Goal: Information Seeking & Learning: Check status

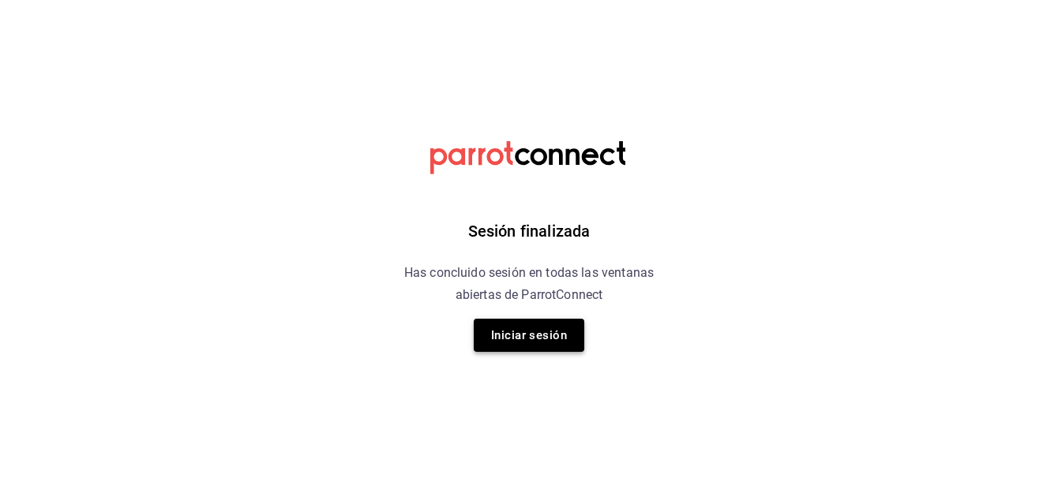
click at [550, 328] on button "Iniciar sesión" at bounding box center [529, 335] width 111 height 33
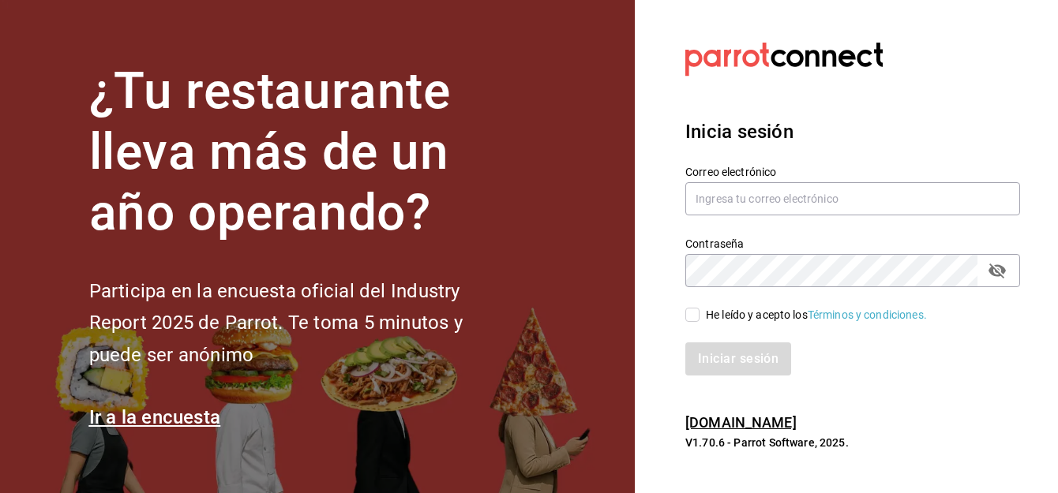
click at [550, 328] on section "¿Tu restaurante lleva más de un año operando? Participa en la encuesta oficial …" at bounding box center [317, 246] width 635 height 493
click at [718, 199] on input "text" at bounding box center [852, 198] width 335 height 33
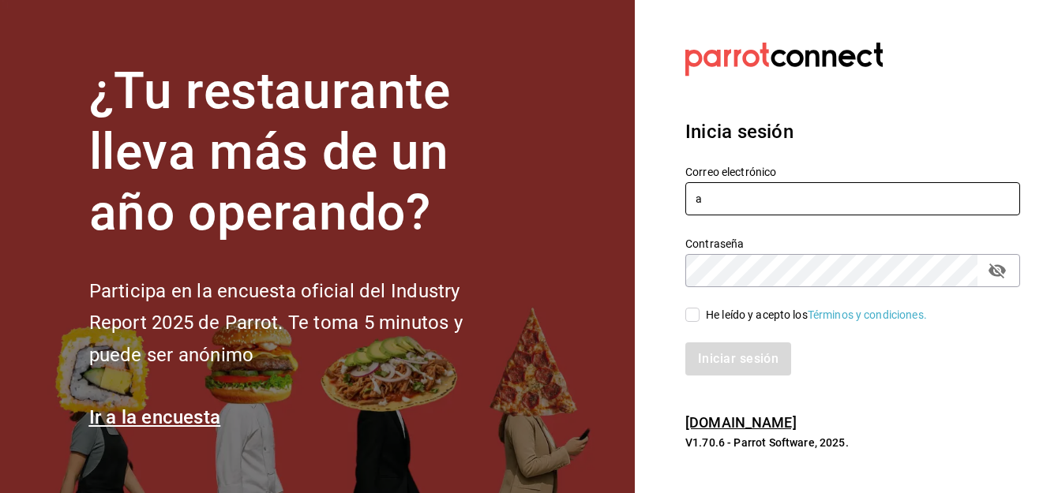
type input "alfredo.g.f@hotmail.com"
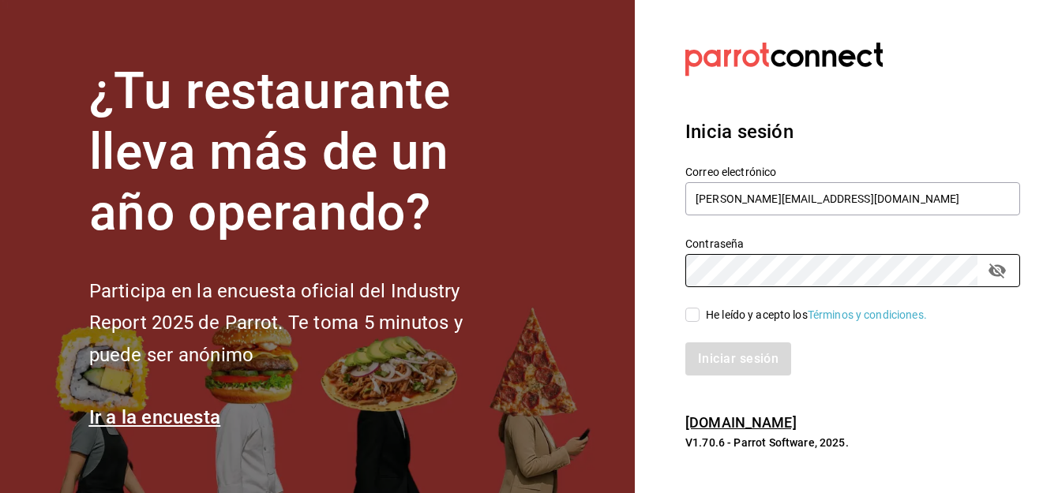
click at [699, 317] on input "He leído y acepto los Términos y condiciones." at bounding box center [692, 315] width 14 height 14
checkbox input "true"
click at [724, 353] on button "Iniciar sesión" at bounding box center [738, 359] width 107 height 33
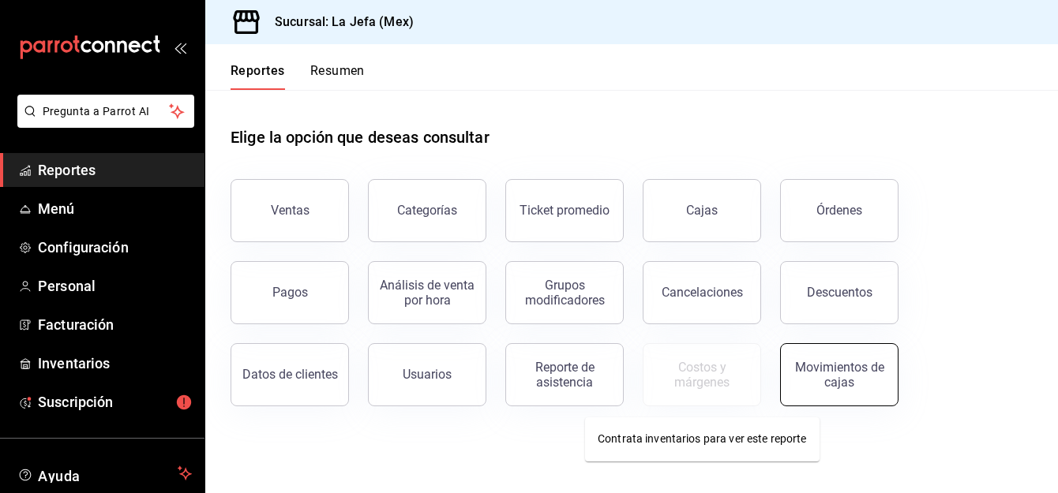
click at [827, 395] on button "Movimientos de cajas" at bounding box center [839, 374] width 118 height 63
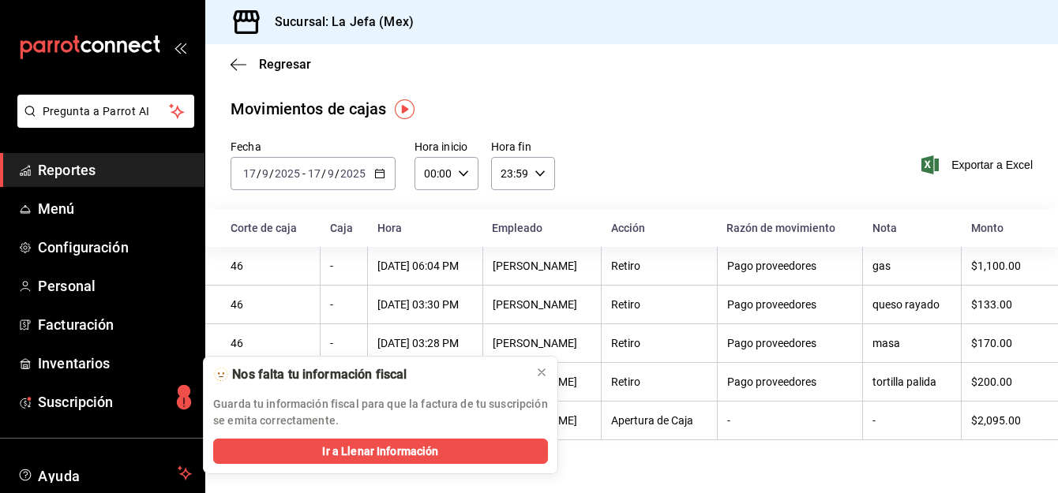
click at [43, 169] on span "Reportes" at bounding box center [115, 169] width 154 height 21
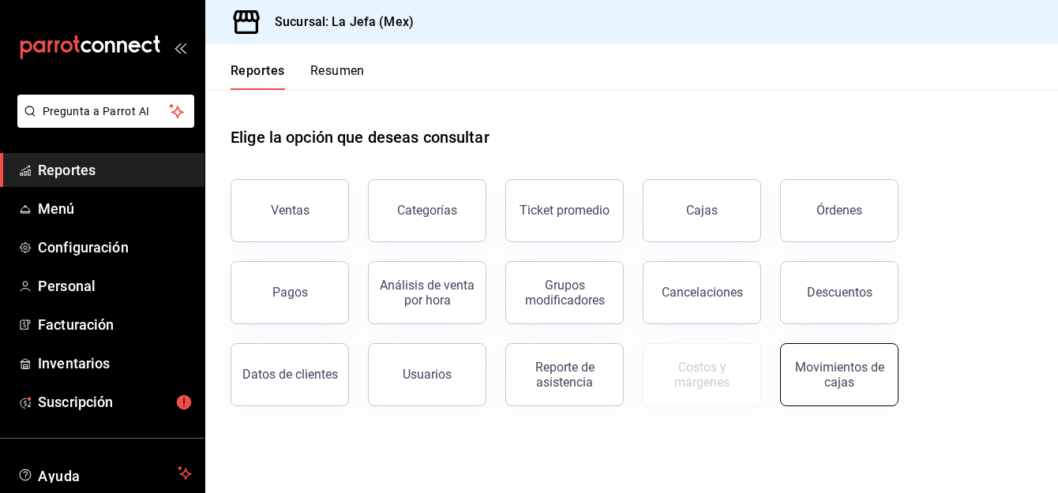
click at [815, 393] on button "Movimientos de cajas" at bounding box center [839, 374] width 118 height 63
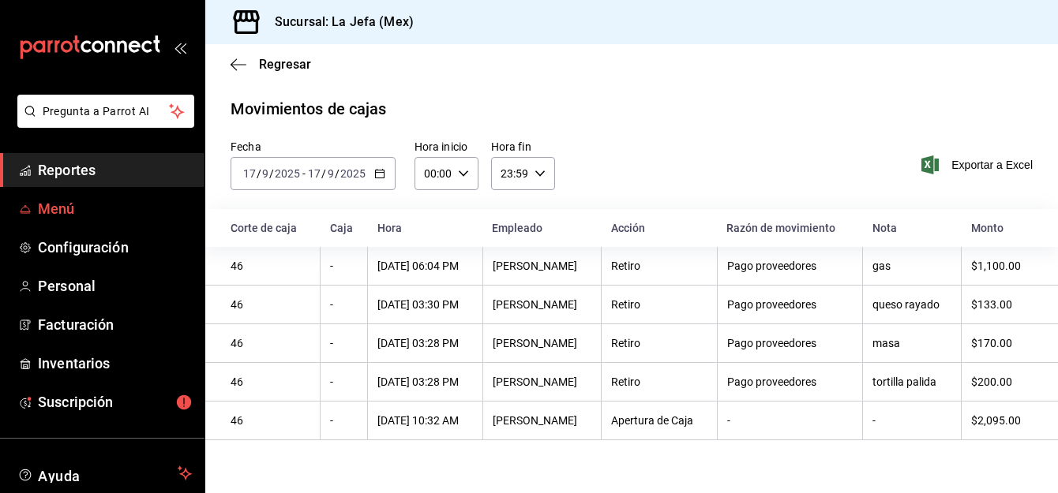
click at [69, 218] on span "Menú" at bounding box center [115, 208] width 154 height 21
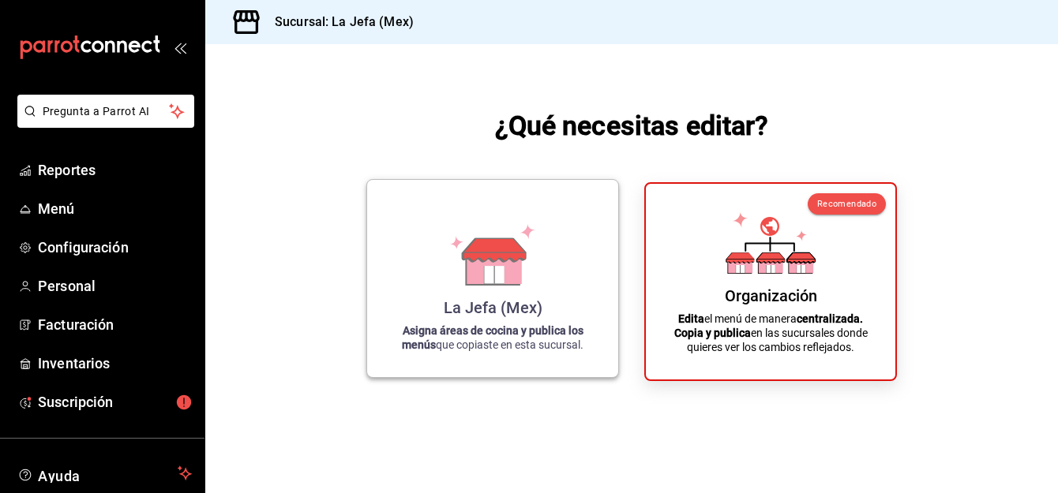
click at [508, 283] on icon at bounding box center [494, 267] width 54 height 34
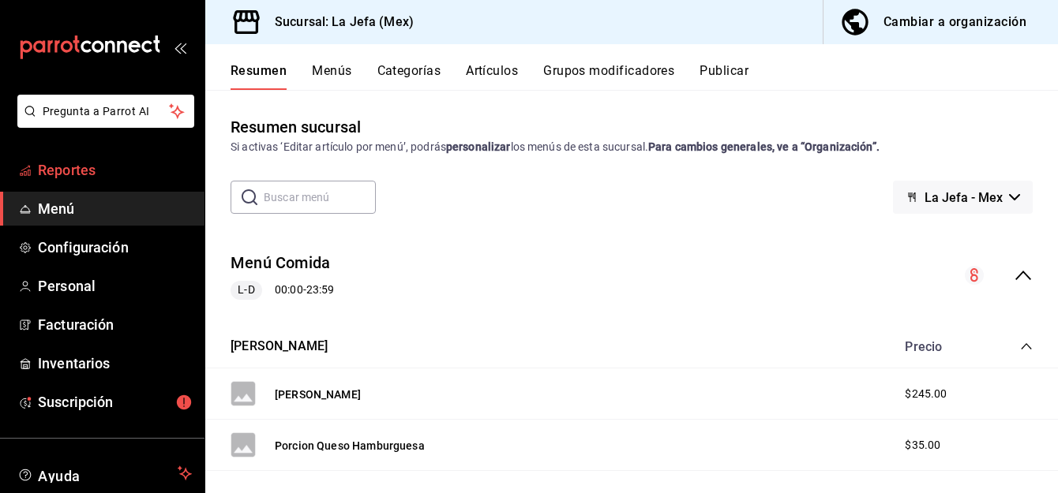
click at [63, 171] on span "Reportes" at bounding box center [115, 169] width 154 height 21
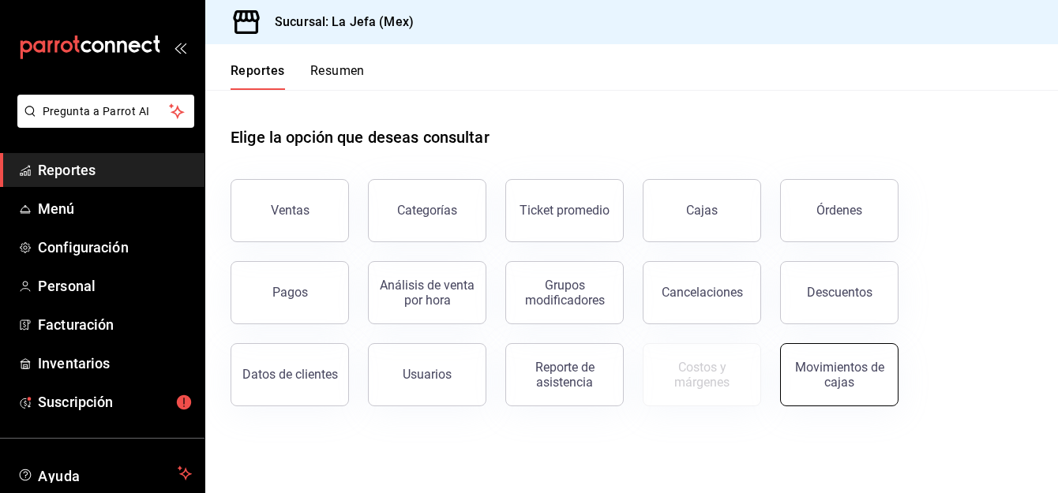
click at [839, 383] on div "Movimientos de cajas" at bounding box center [839, 375] width 98 height 30
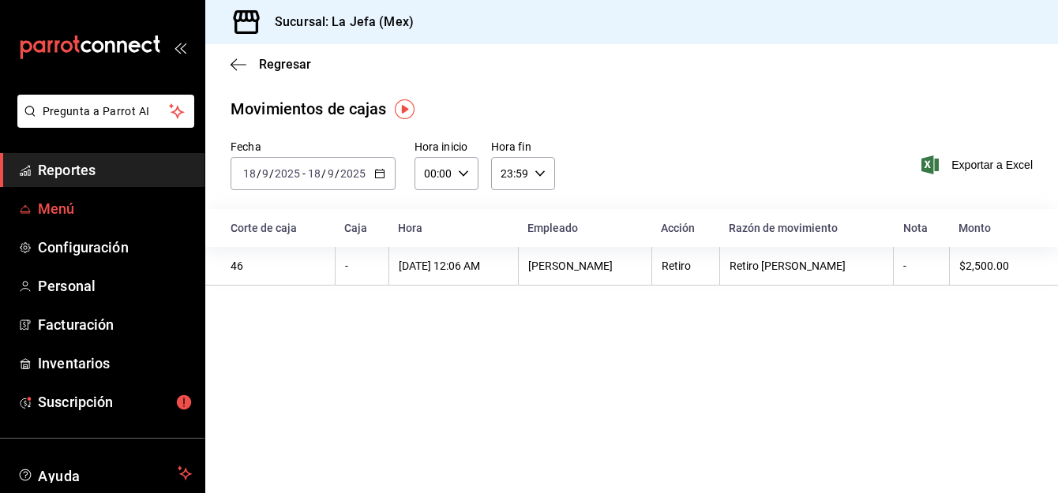
click at [63, 219] on span "Menú" at bounding box center [115, 208] width 154 height 21
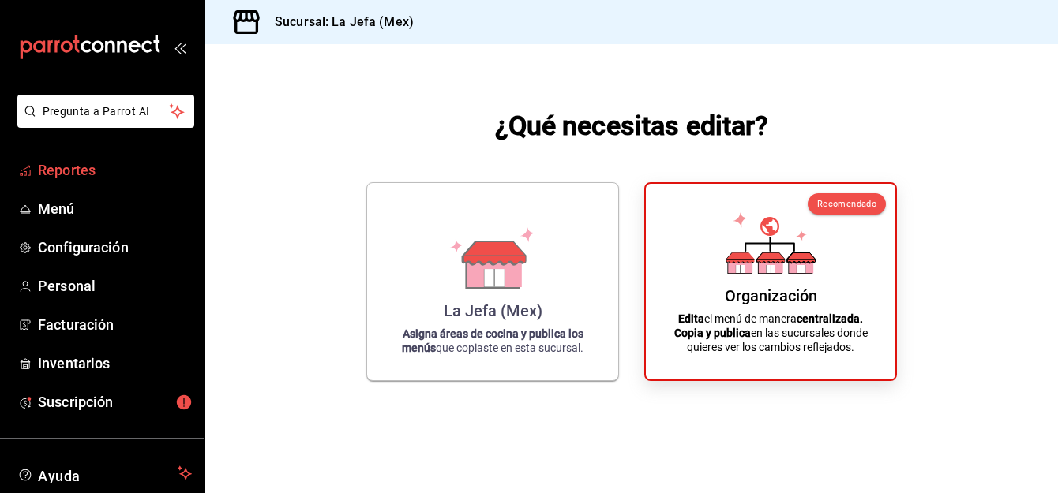
click at [50, 171] on span "Reportes" at bounding box center [115, 169] width 154 height 21
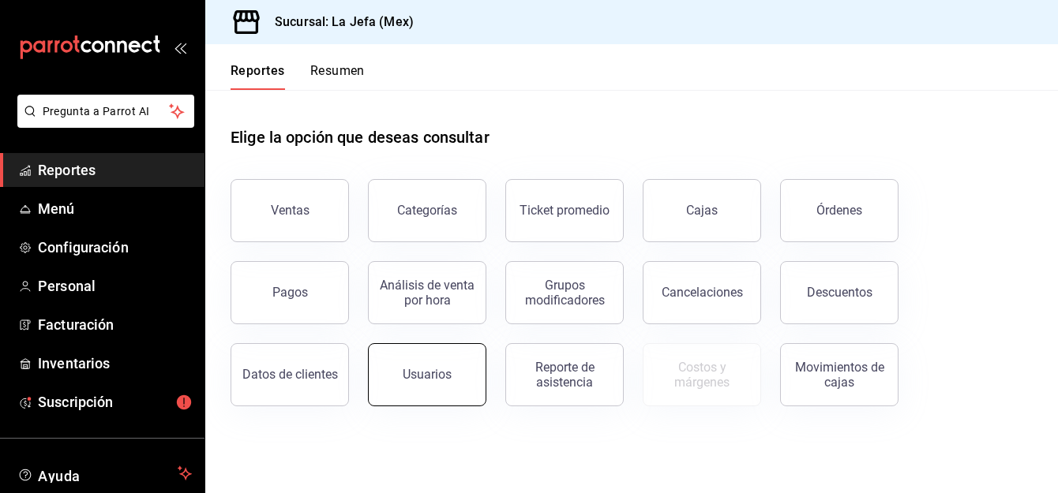
click at [431, 358] on button "Usuarios" at bounding box center [427, 374] width 118 height 63
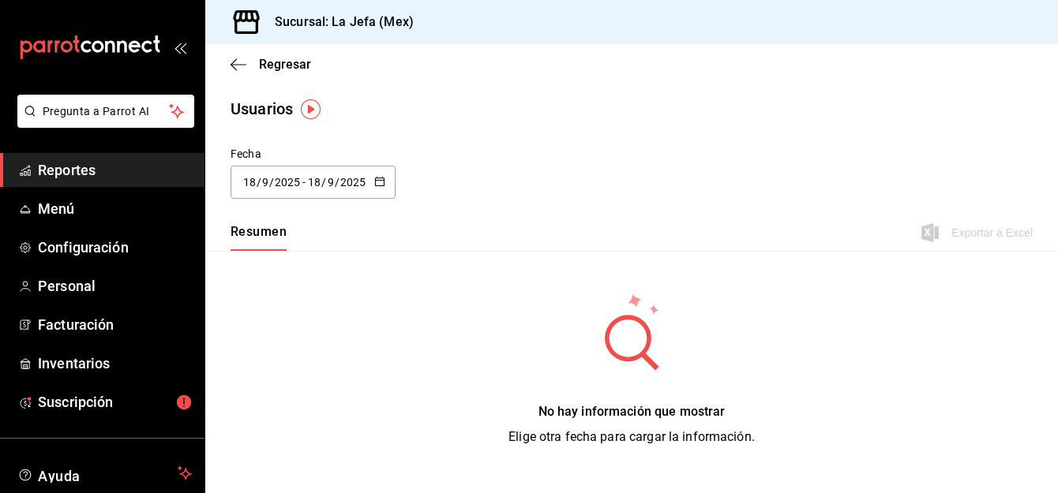
click at [378, 186] on icon "button" at bounding box center [379, 181] width 11 height 11
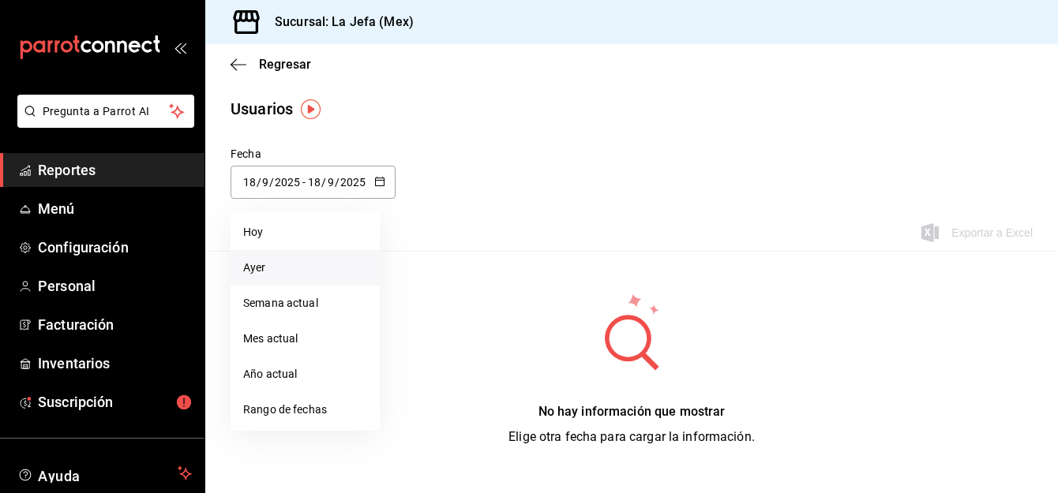
click at [298, 267] on li "Ayer" at bounding box center [305, 268] width 149 height 36
type input "[DATE]"
type input "17"
type input "[DATE]"
type input "17"
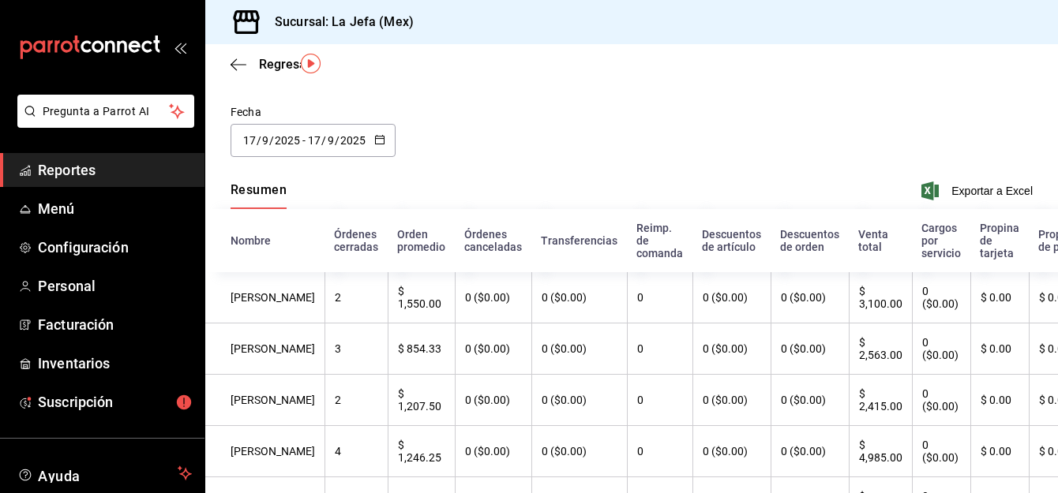
scroll to position [41, 0]
click at [82, 167] on span "Reportes" at bounding box center [115, 169] width 154 height 21
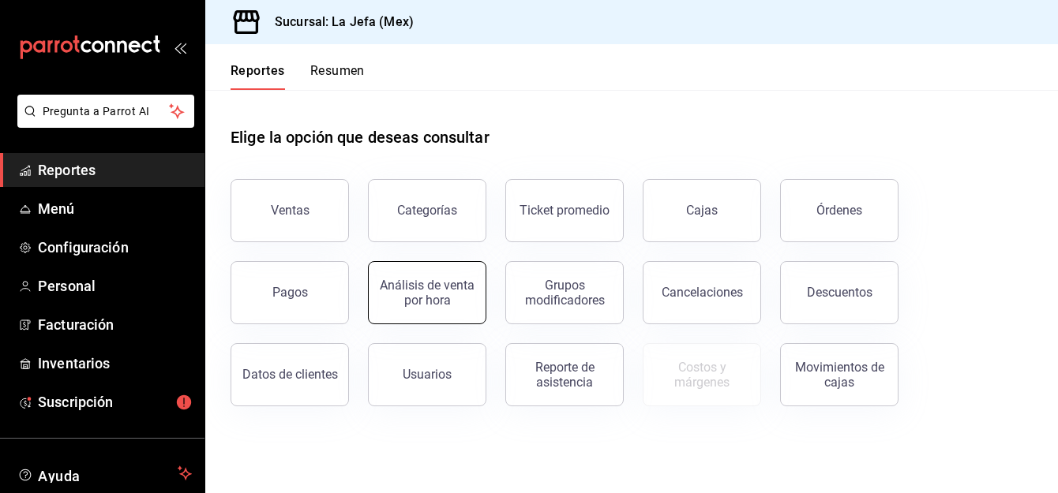
click at [434, 301] on div "Análisis de venta por hora" at bounding box center [427, 293] width 98 height 30
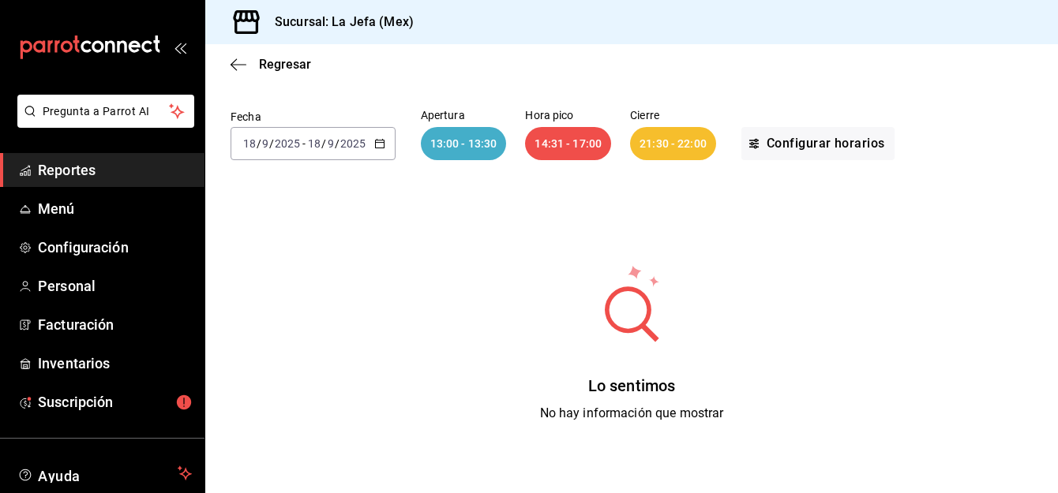
scroll to position [88, 0]
click at [379, 143] on icon "button" at bounding box center [379, 142] width 11 height 11
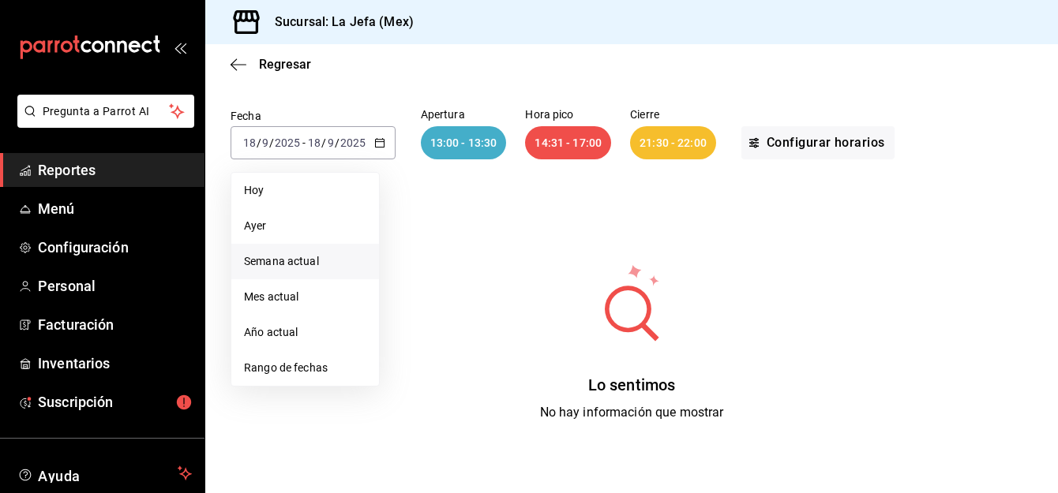
click at [270, 260] on span "Semana actual" at bounding box center [305, 261] width 122 height 17
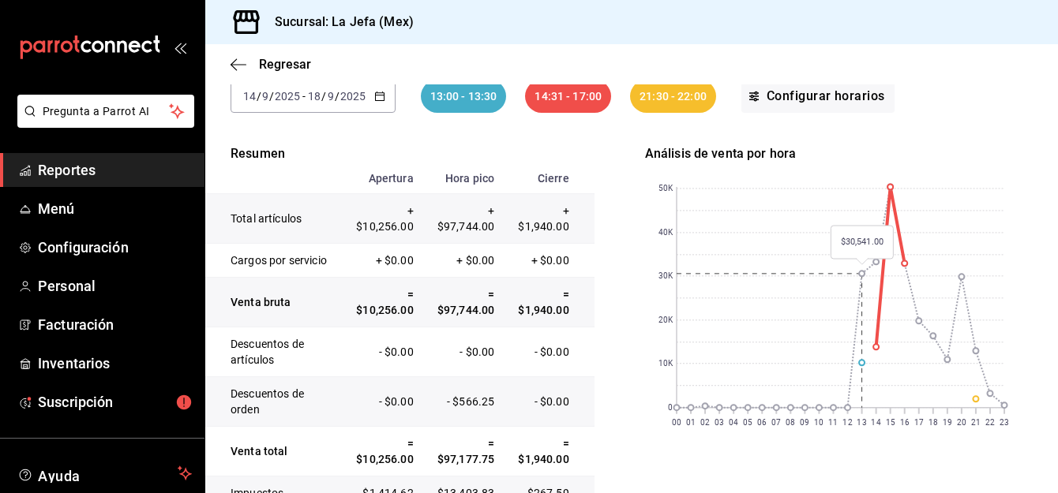
scroll to position [136, 0]
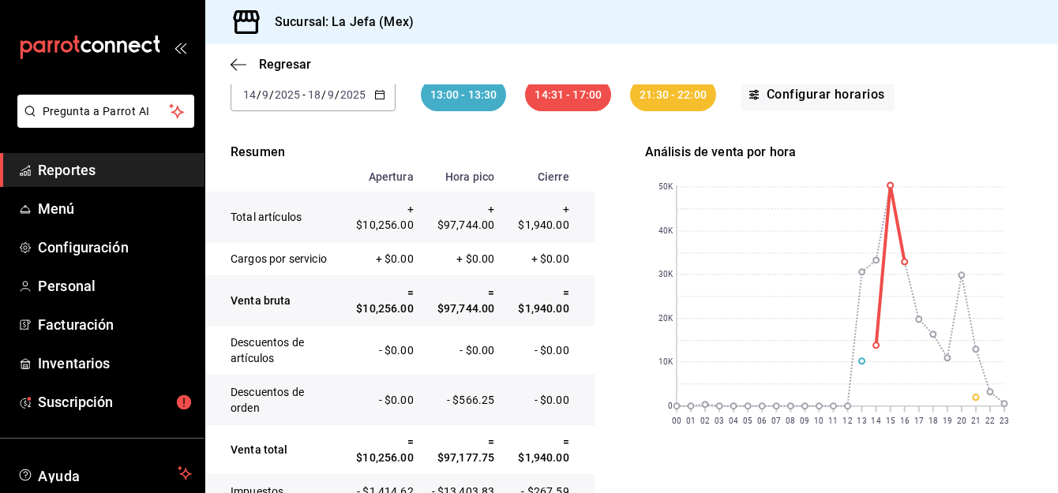
click at [87, 162] on span "Reportes" at bounding box center [115, 169] width 154 height 21
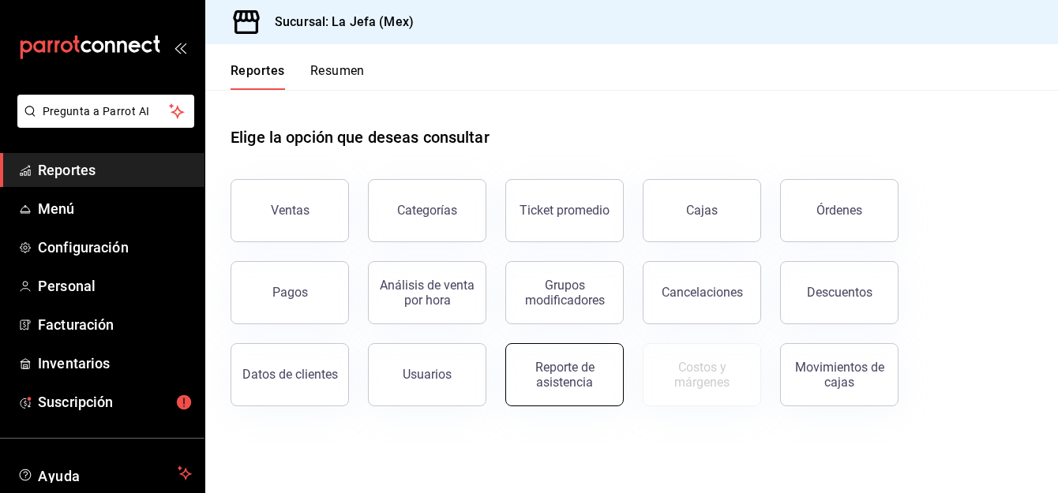
click at [553, 381] on div "Reporte de asistencia" at bounding box center [564, 375] width 98 height 30
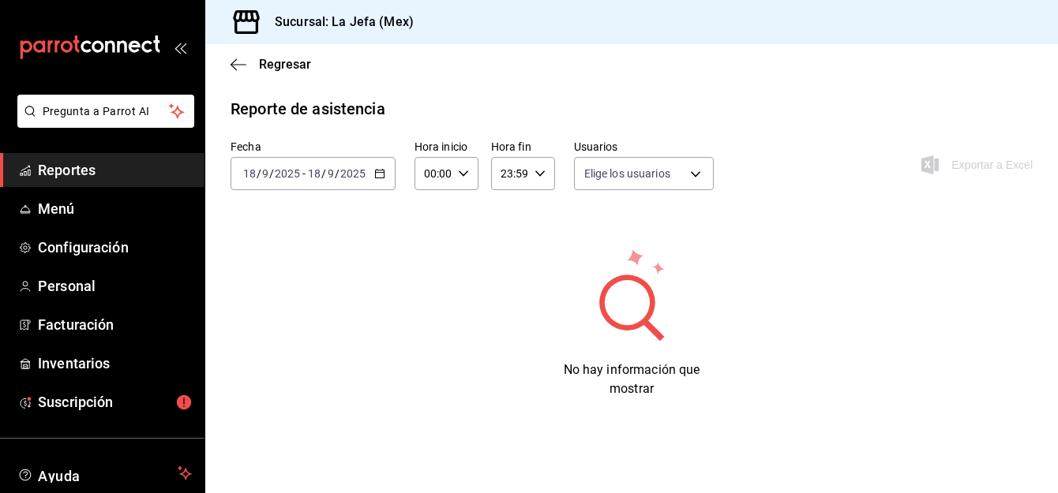
type input "4008a990-5a12-4dc6-9b3f-6e3c186afc43,c49a81d3-99ec-45b4-9593-f356e801c847,aa073…"
click at [384, 175] on icon "button" at bounding box center [379, 173] width 11 height 11
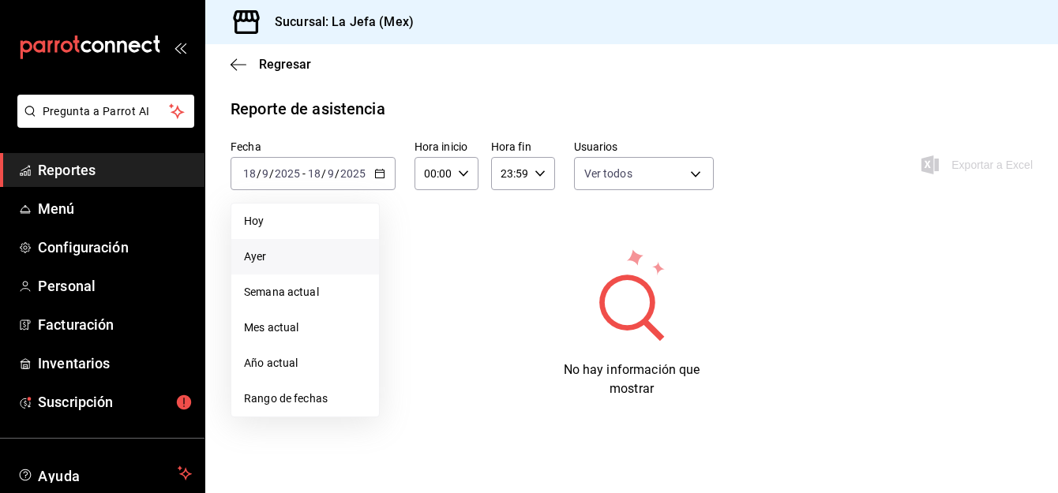
click at [314, 255] on span "Ayer" at bounding box center [305, 257] width 122 height 17
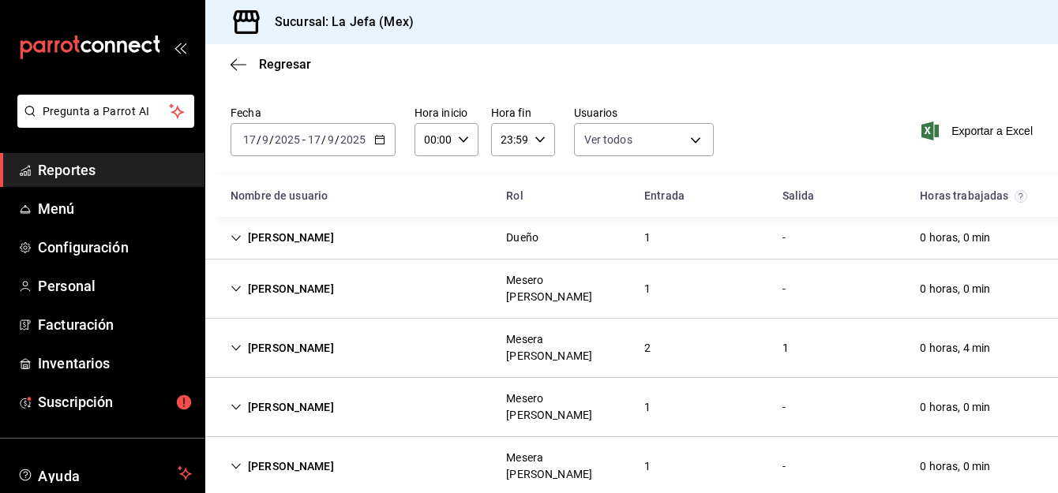
scroll to position [39, 0]
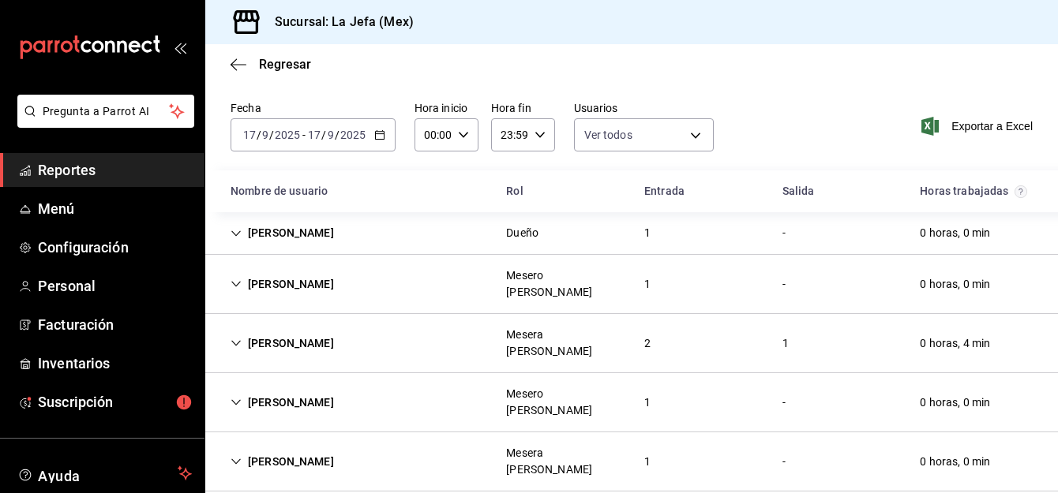
click at [75, 162] on span "Reportes" at bounding box center [115, 169] width 154 height 21
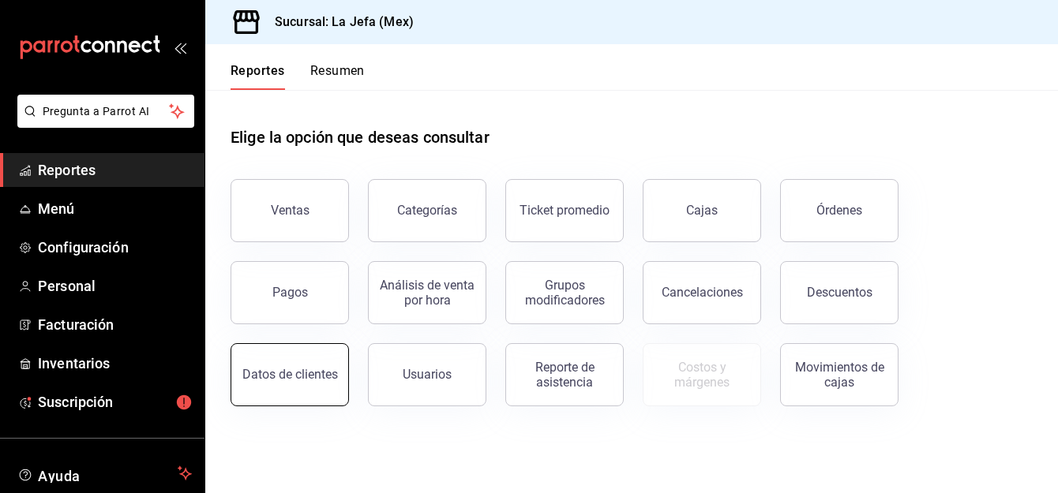
click at [314, 384] on button "Datos de clientes" at bounding box center [290, 374] width 118 height 63
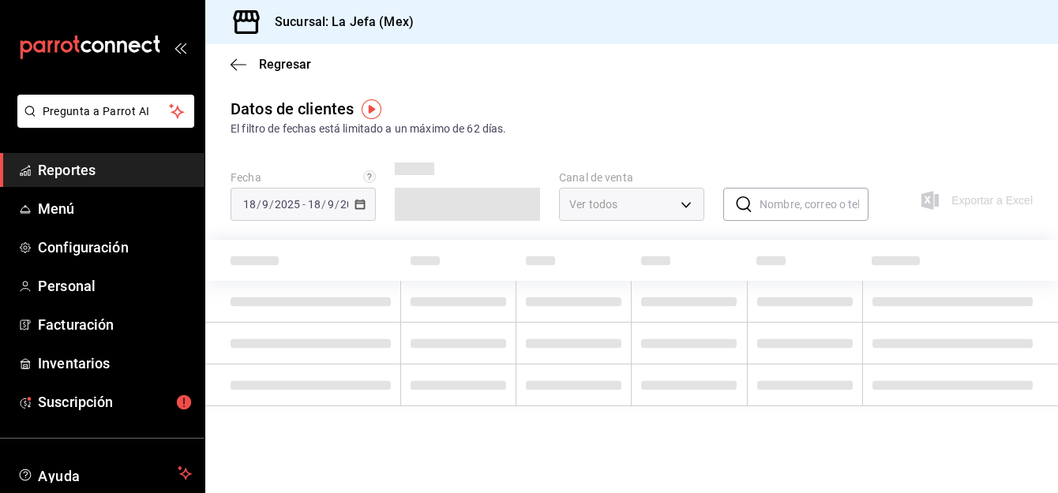
type input "PARROT,DIDI_FOOD,ONLINE"
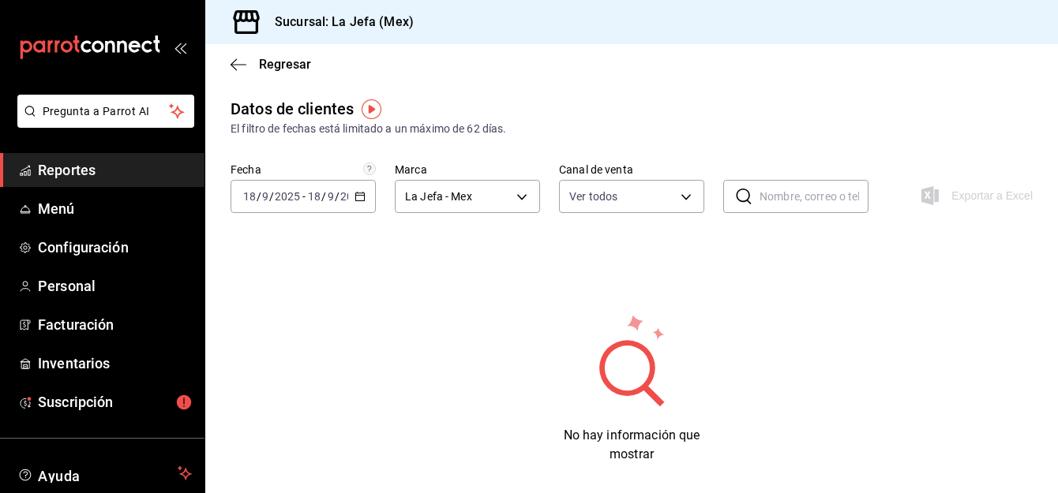
click at [364, 204] on div "[DATE] [DATE] - [DATE] [DATE]" at bounding box center [303, 196] width 145 height 33
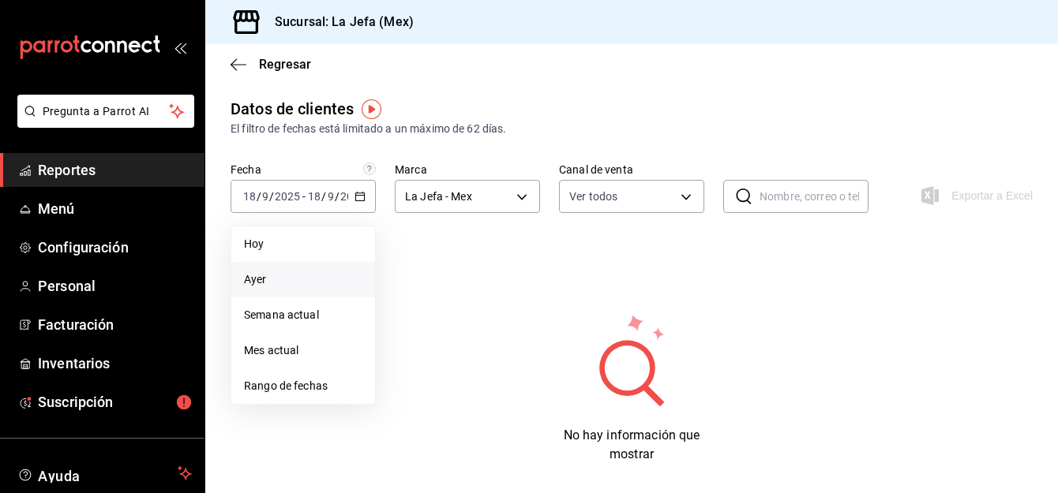
click at [307, 276] on span "Ayer" at bounding box center [303, 280] width 118 height 17
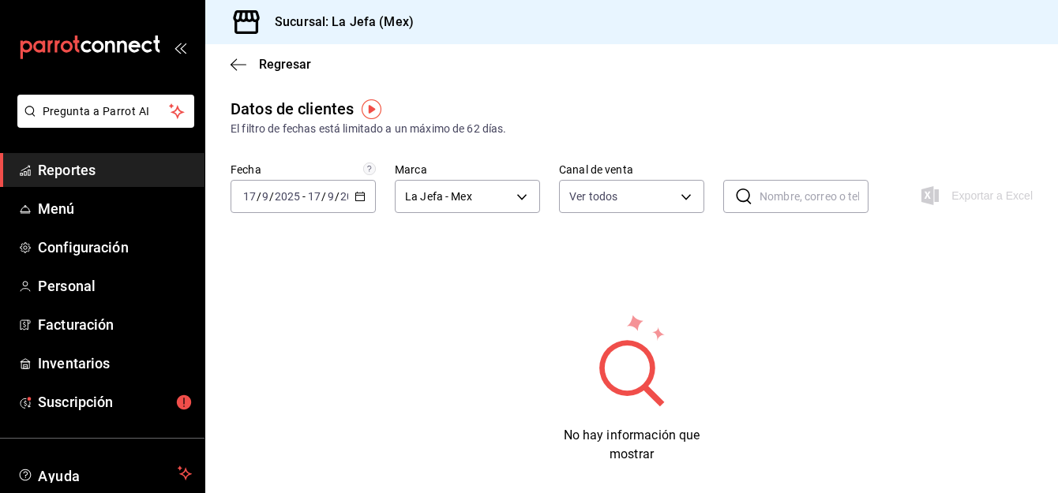
click at [78, 171] on span "Reportes" at bounding box center [115, 169] width 154 height 21
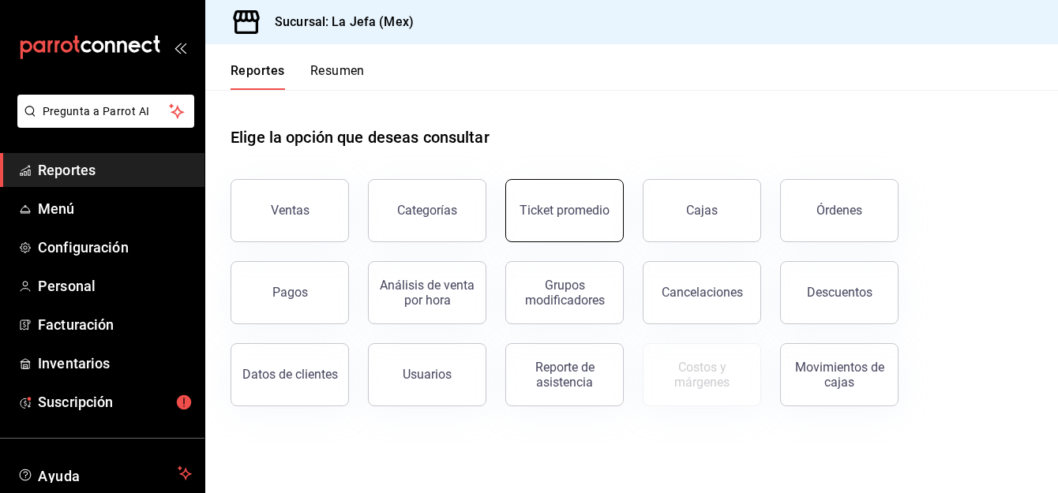
click at [538, 219] on button "Ticket promedio" at bounding box center [564, 210] width 118 height 63
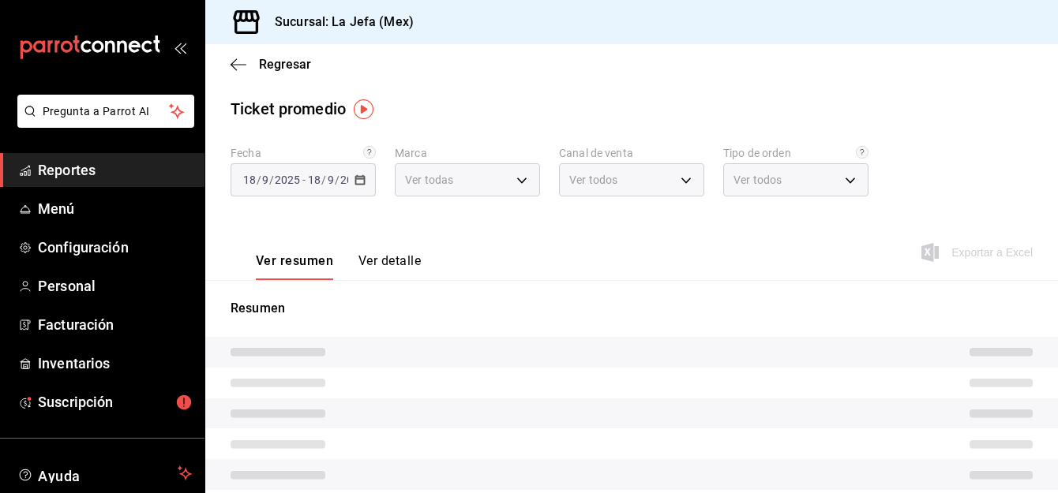
type input "38fedeeb-86da-4c9a-b243-ae0611d749b2"
type input "PARROT,UBER_EATS,RAPPI,DIDI_FOOD,ONLINE"
type input "c49dd92d-745b-4816-9bca-3316463c8dab,f88fefed-8ac0-4217-b9c3-224104a155d5,d7252…"
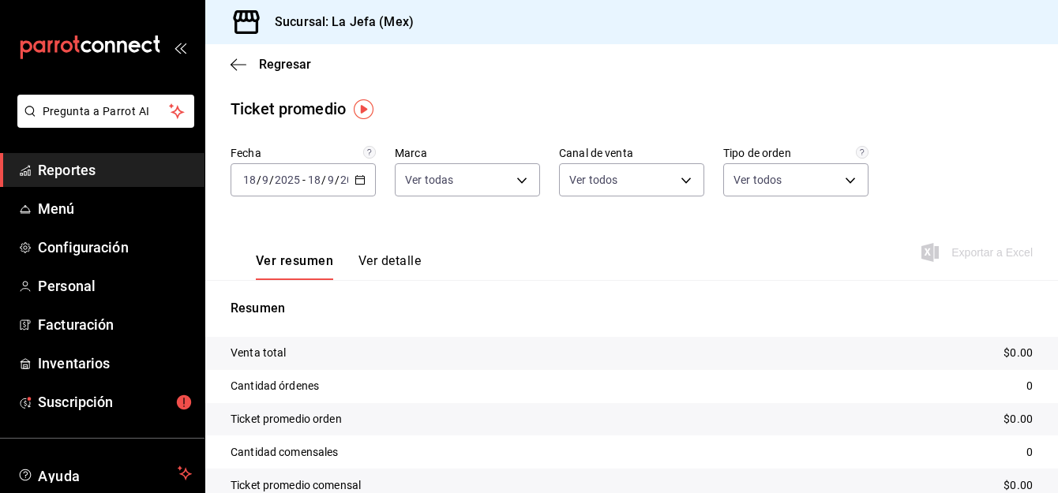
click at [351, 182] on div "[DATE] [DATE] - [DATE] [DATE]" at bounding box center [303, 179] width 145 height 33
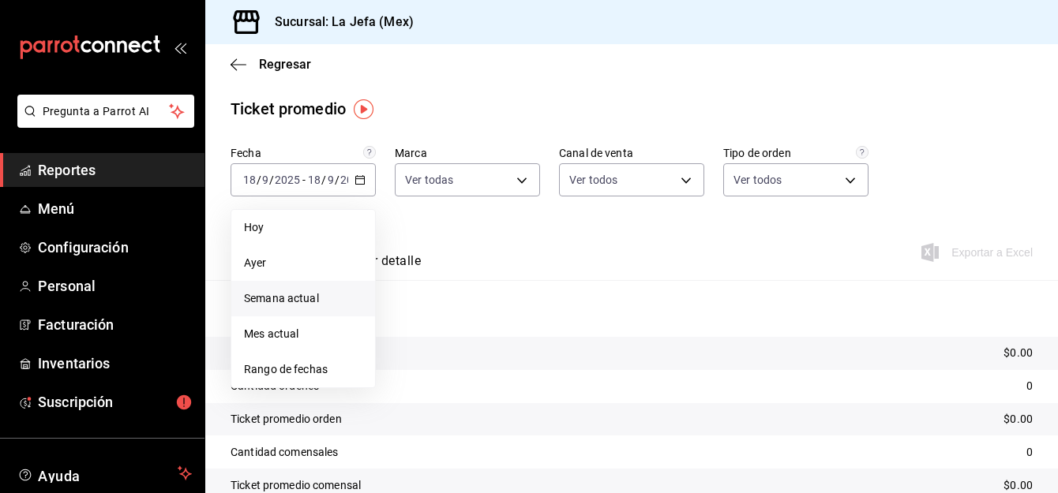
click at [308, 305] on span "Semana actual" at bounding box center [303, 298] width 118 height 17
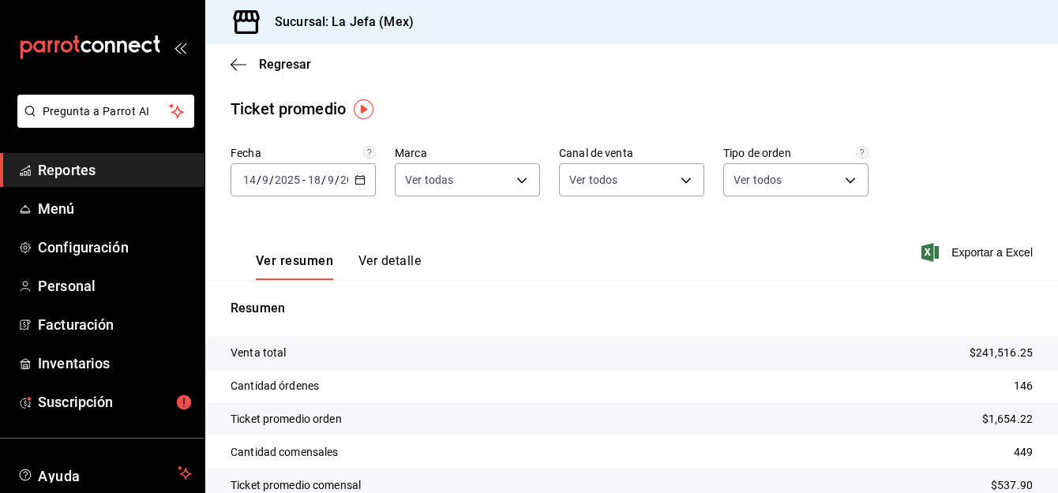
scroll to position [78, 0]
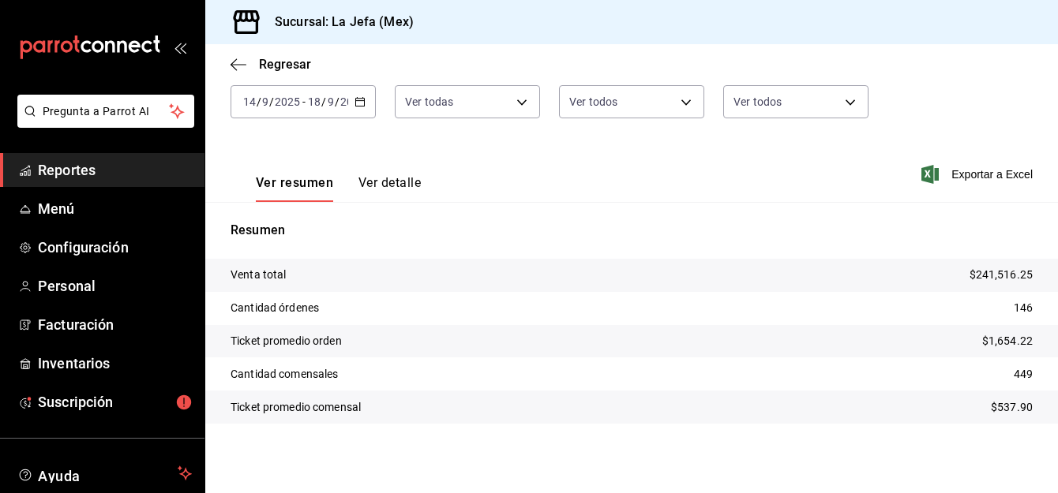
click at [392, 178] on button "Ver detalle" at bounding box center [389, 188] width 62 height 27
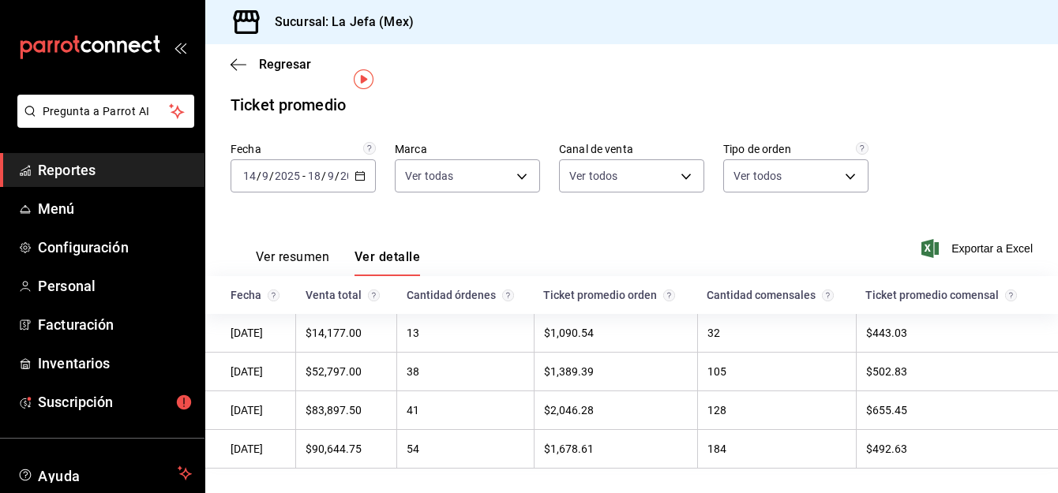
scroll to position [30, 0]
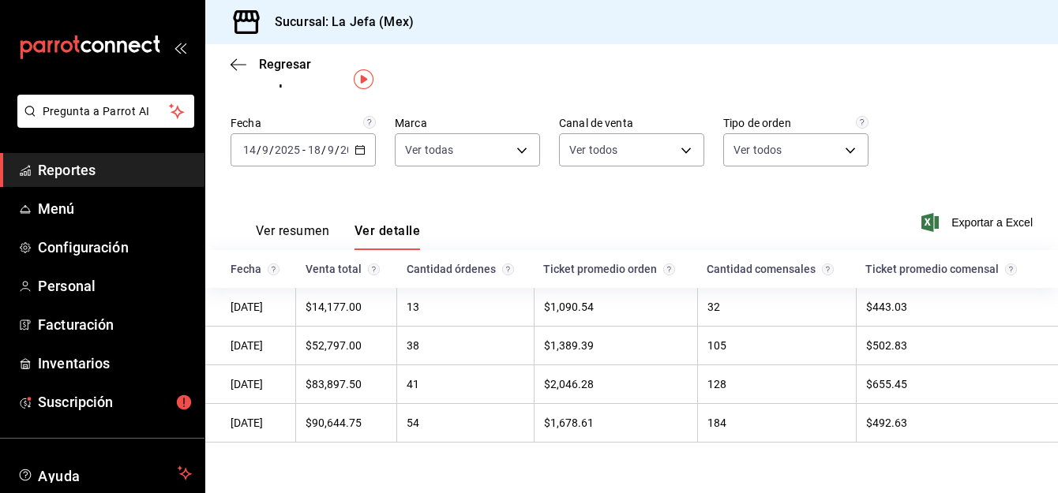
click at [66, 170] on span "Reportes" at bounding box center [115, 169] width 154 height 21
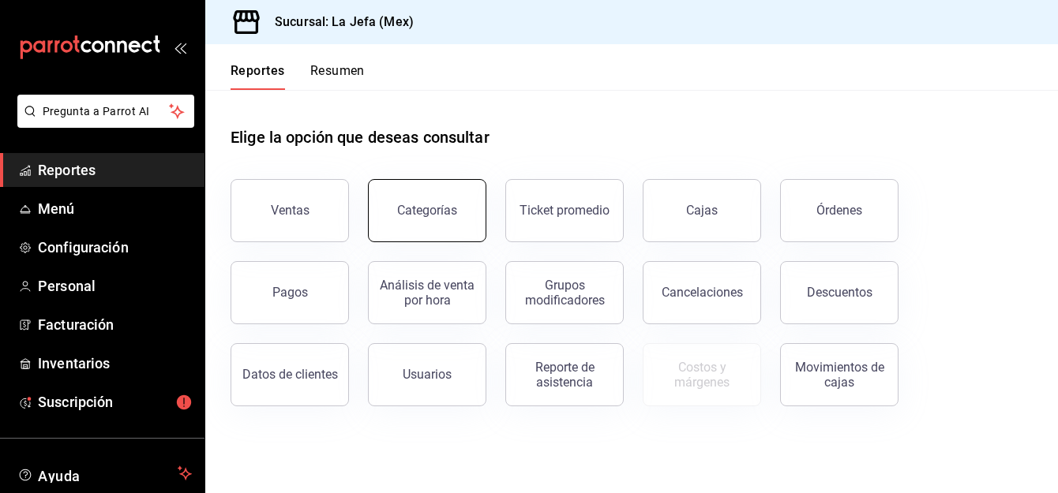
click at [434, 228] on button "Categorías" at bounding box center [427, 210] width 118 height 63
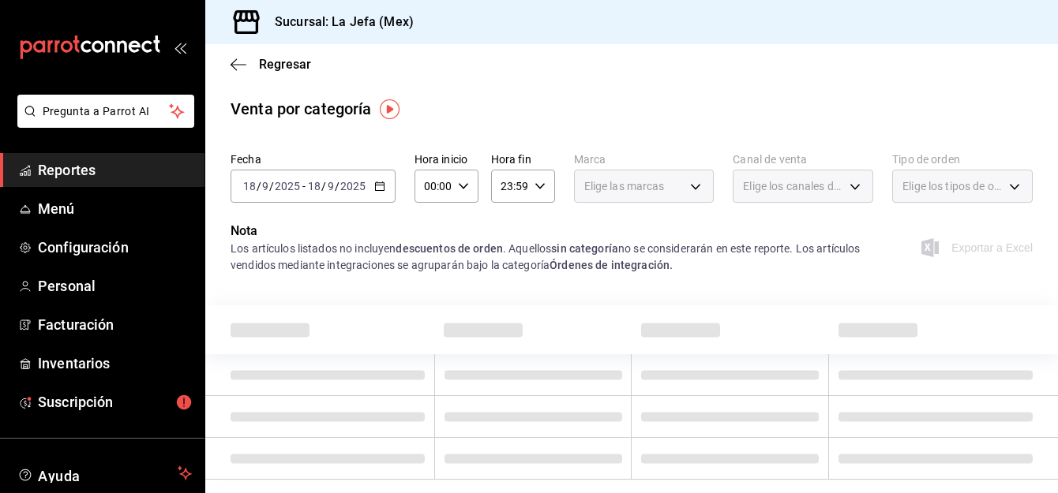
click at [387, 182] on div "[DATE] [DATE] - [DATE] [DATE]" at bounding box center [313, 186] width 165 height 33
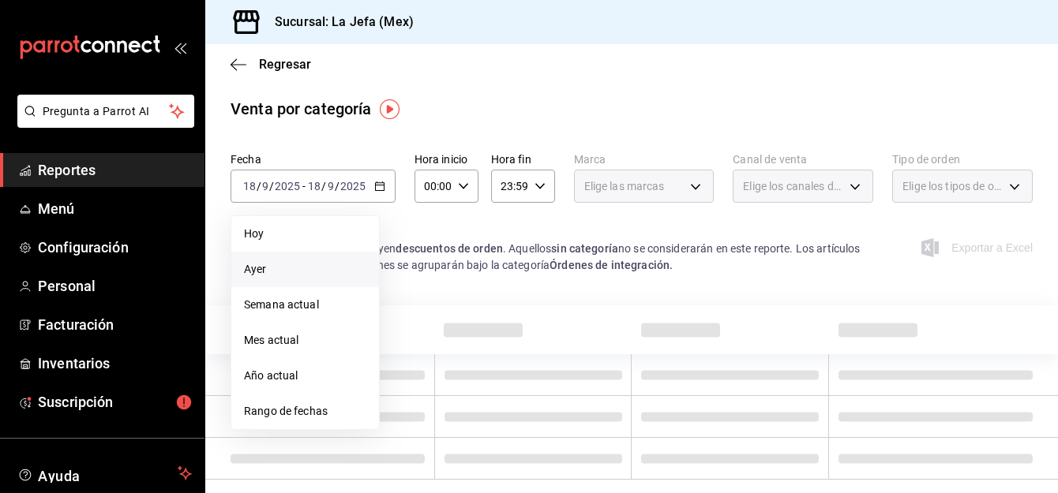
click at [263, 270] on span "Ayer" at bounding box center [305, 269] width 122 height 17
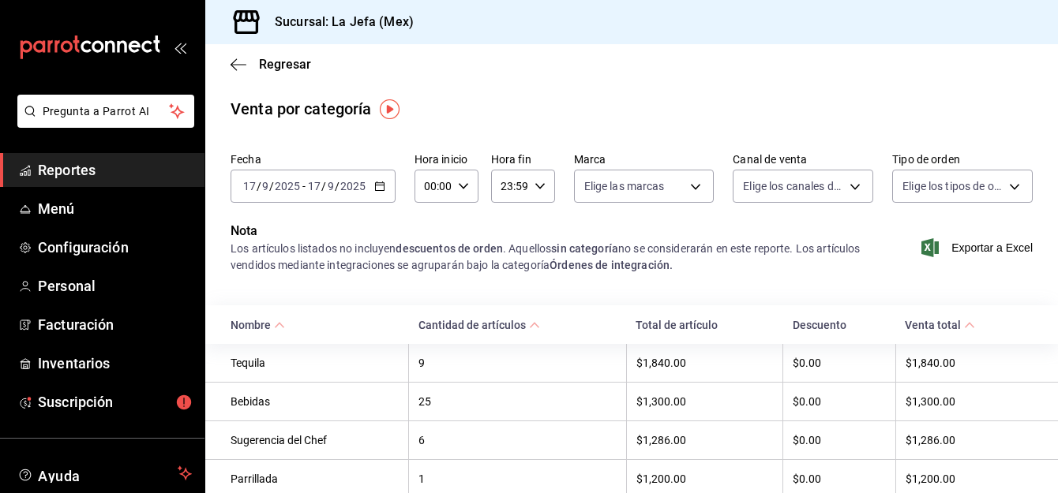
click at [382, 189] on icon "button" at bounding box center [379, 186] width 11 height 11
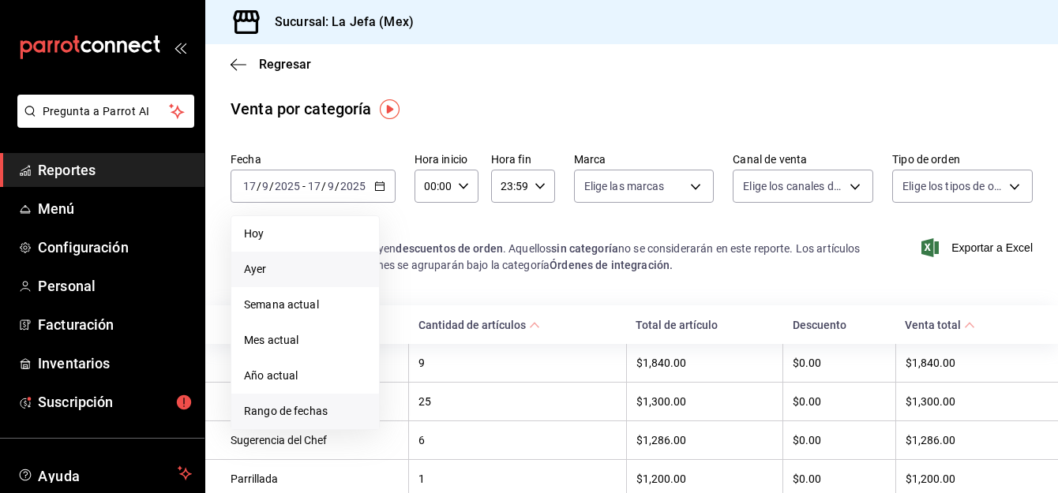
click at [296, 410] on span "Rango de fechas" at bounding box center [305, 411] width 122 height 17
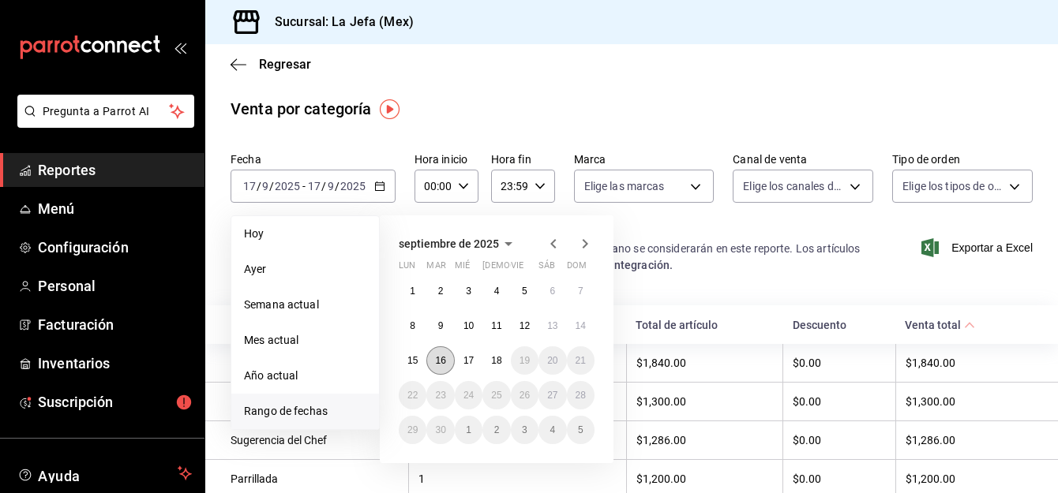
click at [440, 365] on abbr "16" at bounding box center [440, 360] width 10 height 11
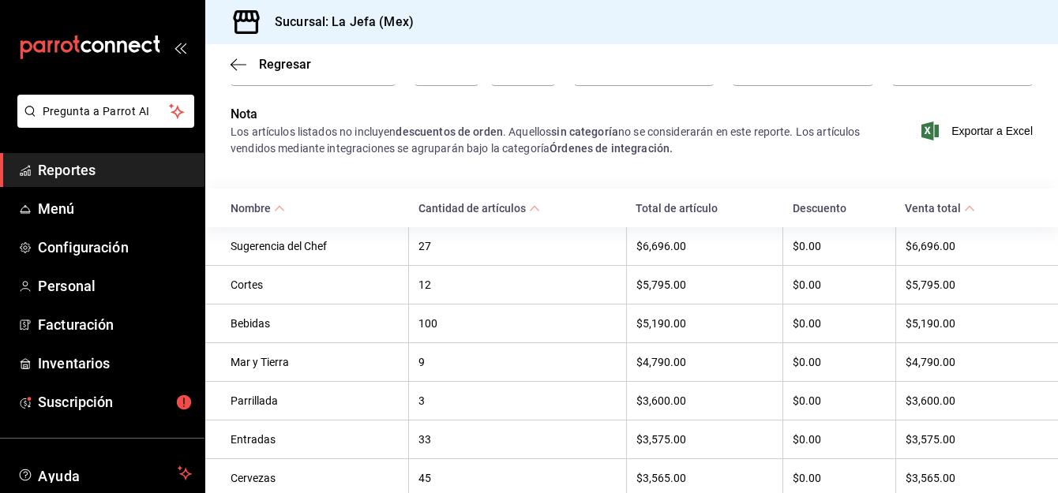
scroll to position [95, 0]
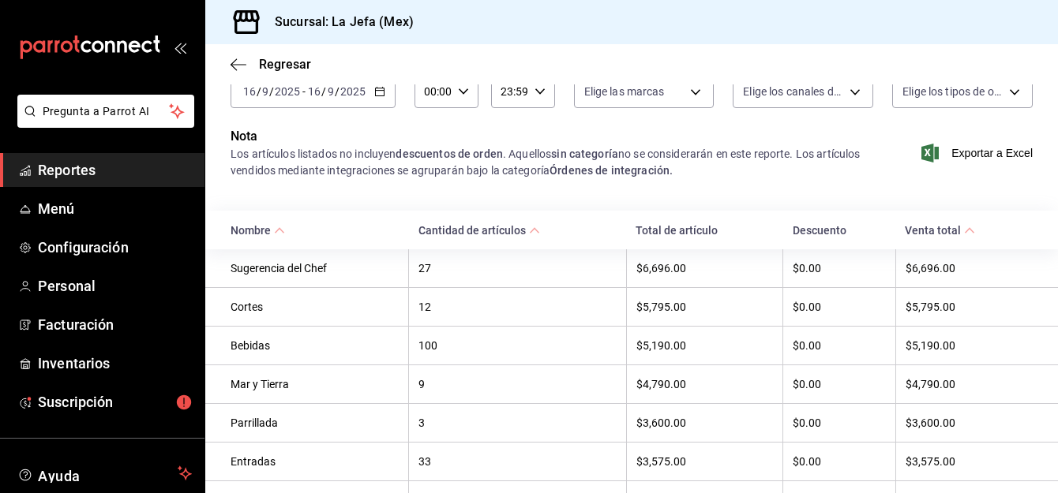
click at [152, 183] on link "Reportes" at bounding box center [102, 170] width 204 height 34
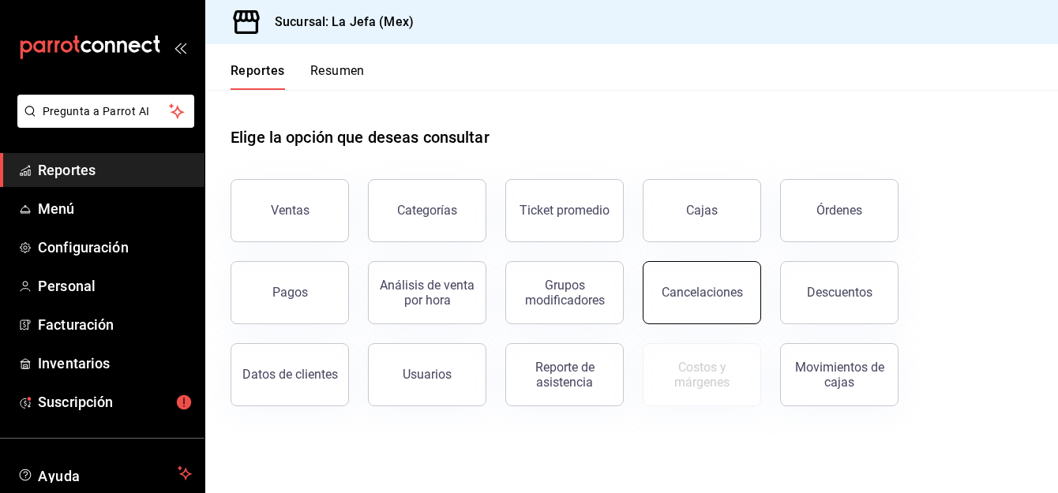
click at [718, 314] on button "Cancelaciones" at bounding box center [702, 292] width 118 height 63
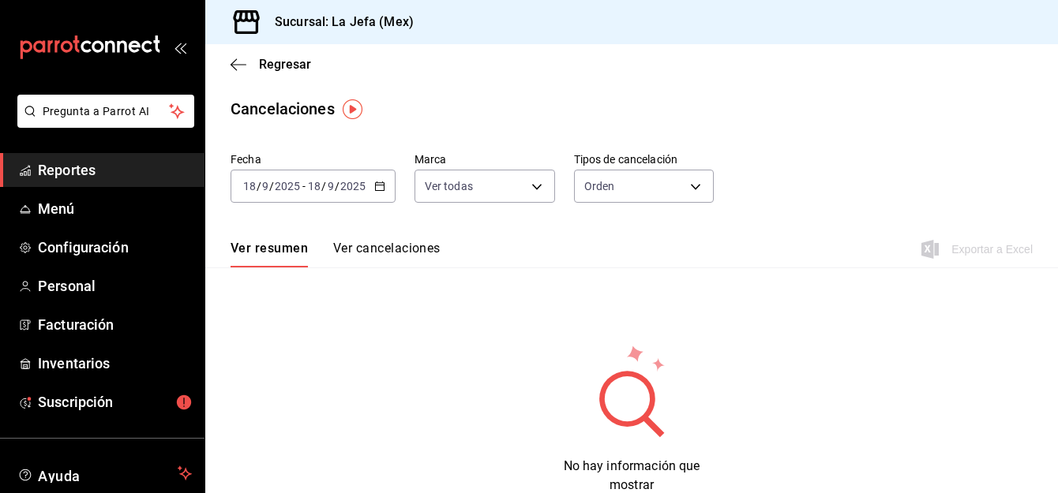
click at [384, 188] on \(Stroke\) "button" at bounding box center [379, 186] width 9 height 9
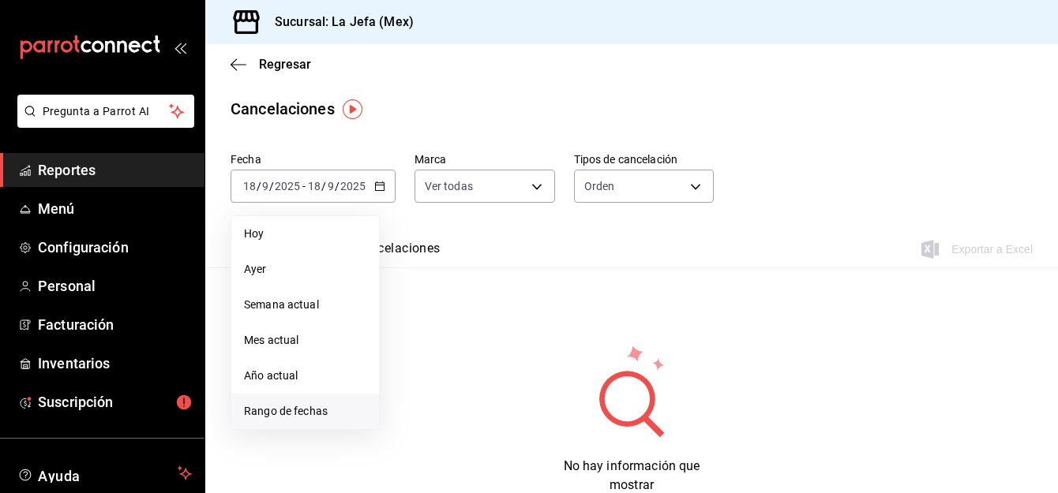
click at [298, 414] on span "Rango de fechas" at bounding box center [305, 411] width 122 height 17
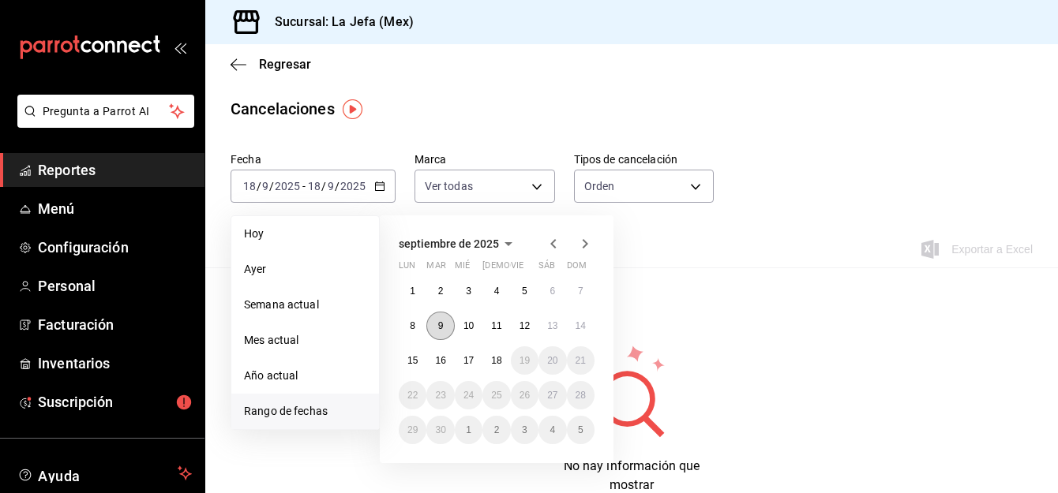
click at [440, 331] on abbr "9" at bounding box center [441, 325] width 6 height 11
click at [575, 333] on button "14" at bounding box center [581, 326] width 28 height 28
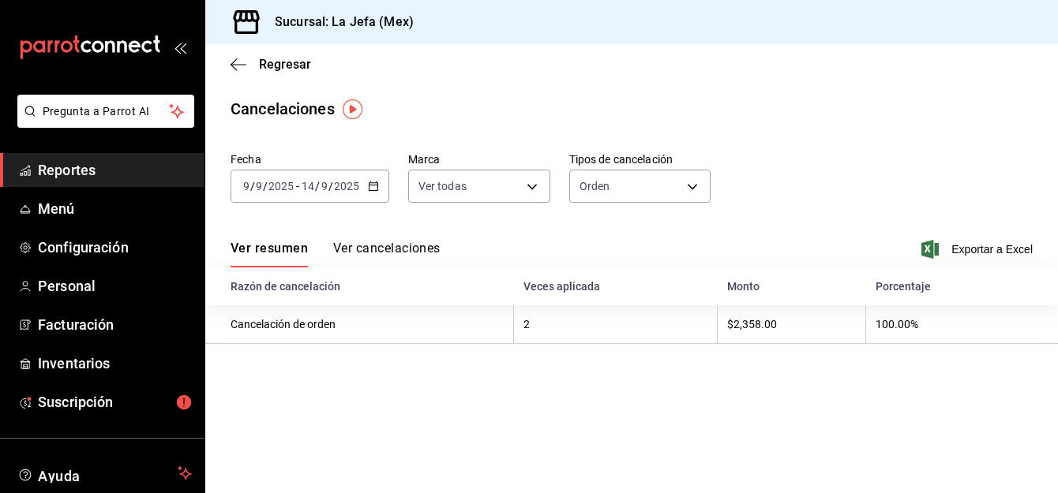
click at [51, 163] on span "Reportes" at bounding box center [115, 169] width 154 height 21
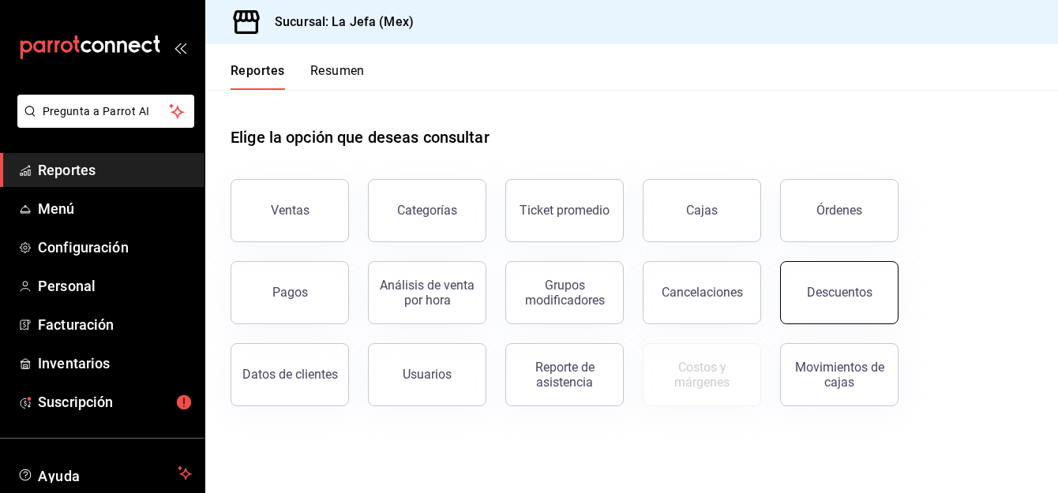
click at [847, 298] on div "Descuentos" at bounding box center [840, 292] width 66 height 15
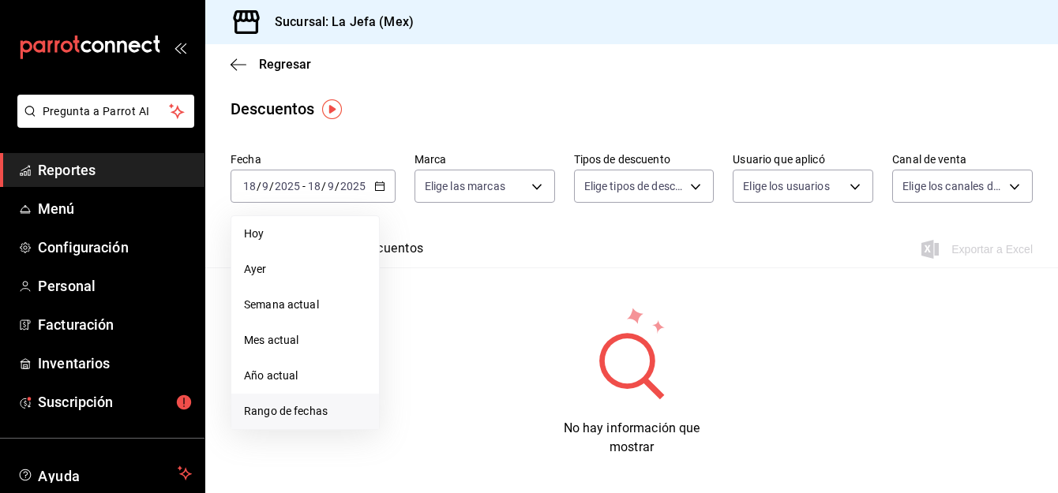
click at [284, 412] on span "Rango de fechas" at bounding box center [305, 411] width 122 height 17
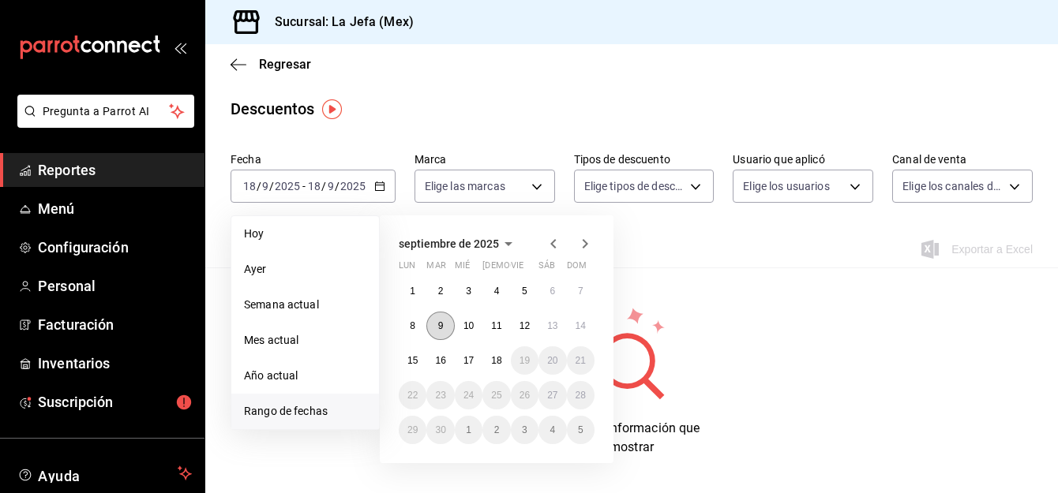
click at [438, 330] on abbr "9" at bounding box center [441, 325] width 6 height 11
click at [580, 323] on abbr "14" at bounding box center [580, 325] width 10 height 11
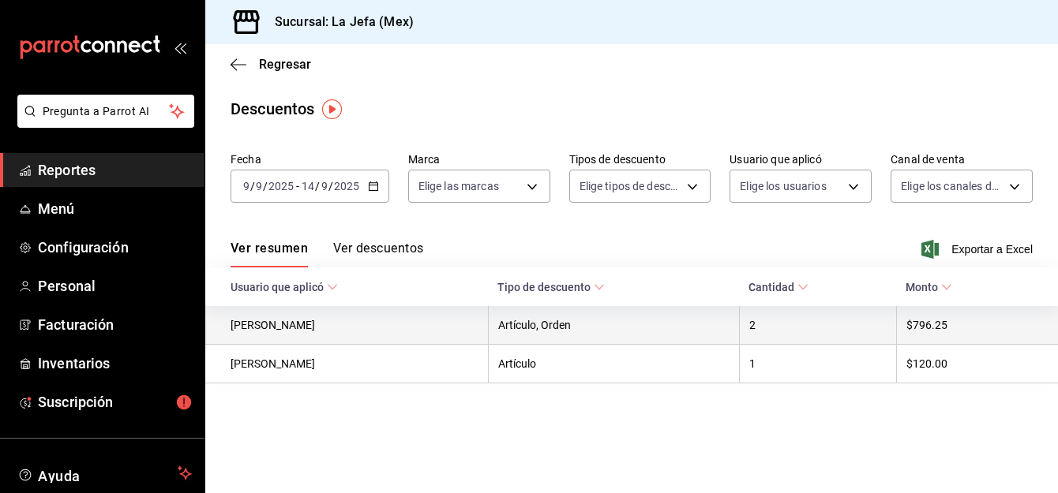
click at [923, 327] on th "$796.25" at bounding box center [977, 325] width 162 height 39
click at [645, 325] on th "Artículo, Orden" at bounding box center [613, 325] width 251 height 39
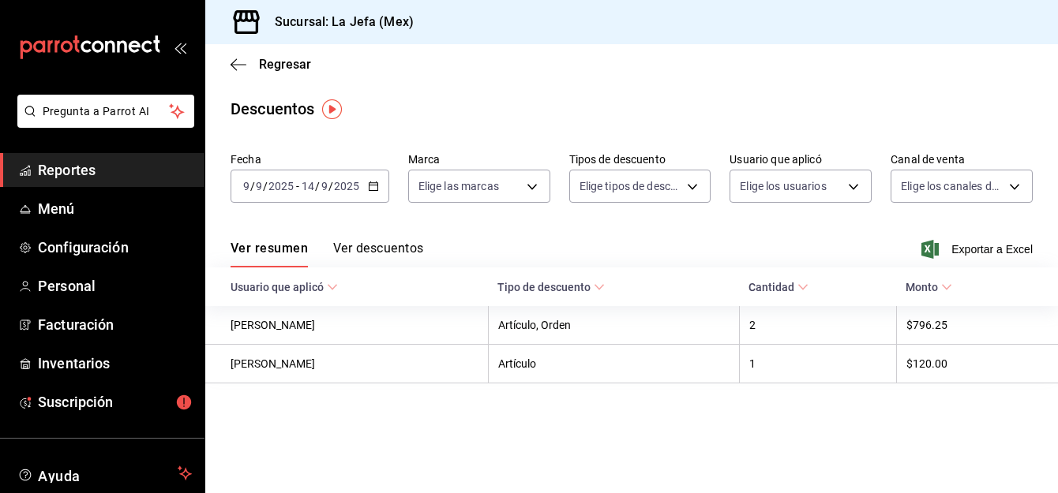
click at [377, 249] on button "Ver descuentos" at bounding box center [378, 254] width 90 height 27
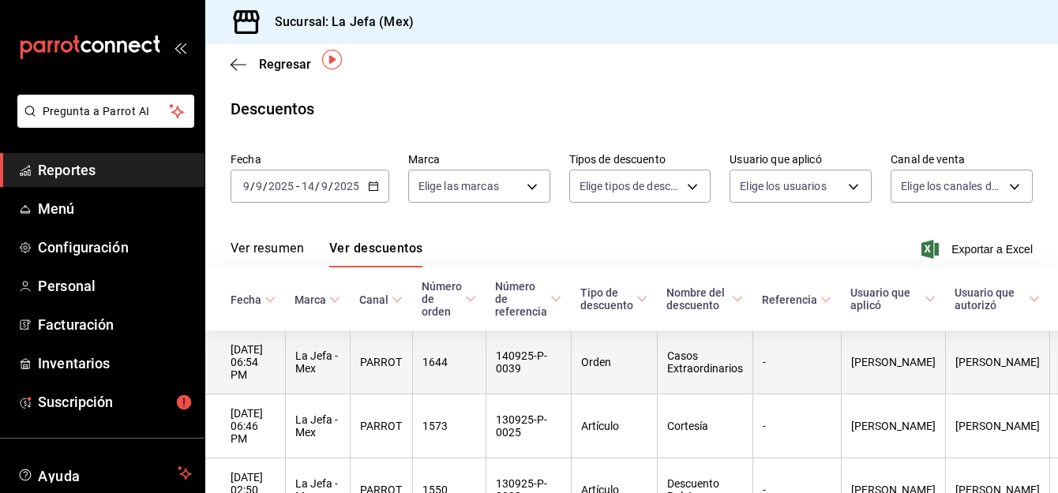
scroll to position [66, 0]
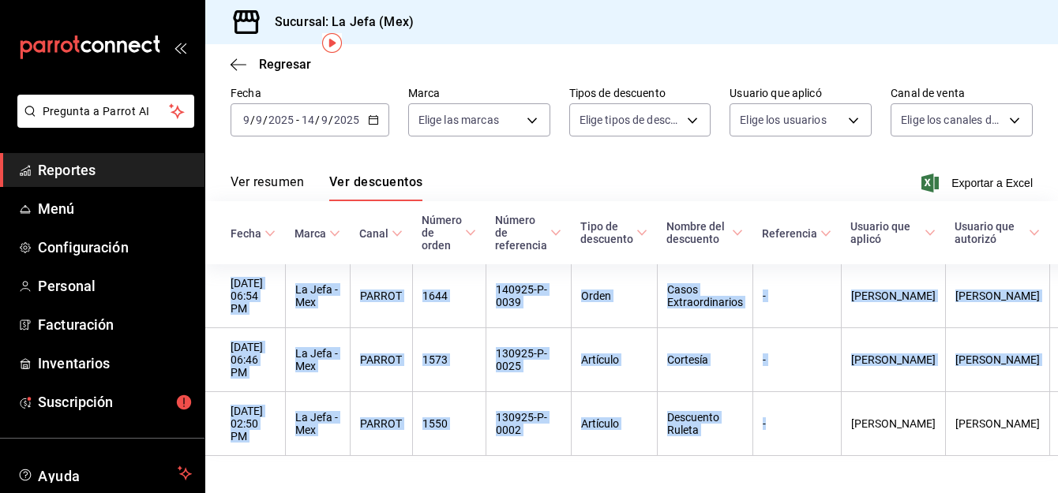
drag, startPoint x: 787, startPoint y: 417, endPoint x: 905, endPoint y: 434, distance: 119.7
click at [905, 434] on main "Regresar Descuentos Fecha 2025-09-09 9 / 9 / 2025 - 2025-09-14 14 / 9 / 2025 Ma…" at bounding box center [631, 249] width 853 height 542
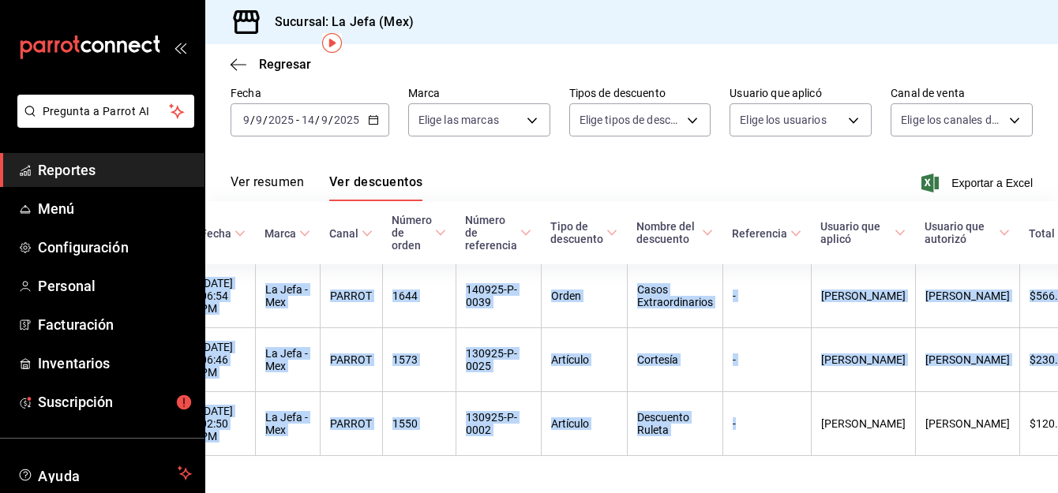
scroll to position [0, 0]
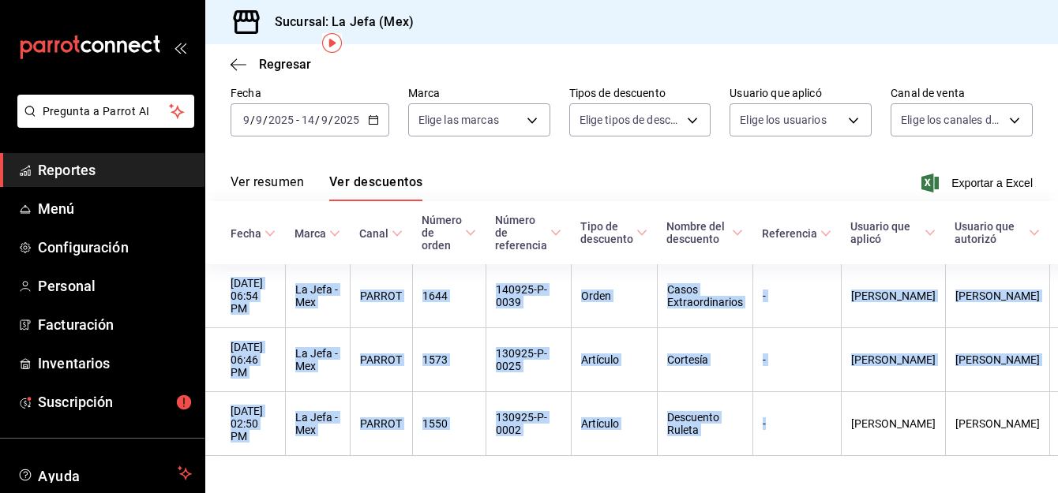
click at [79, 168] on span "Reportes" at bounding box center [115, 169] width 154 height 21
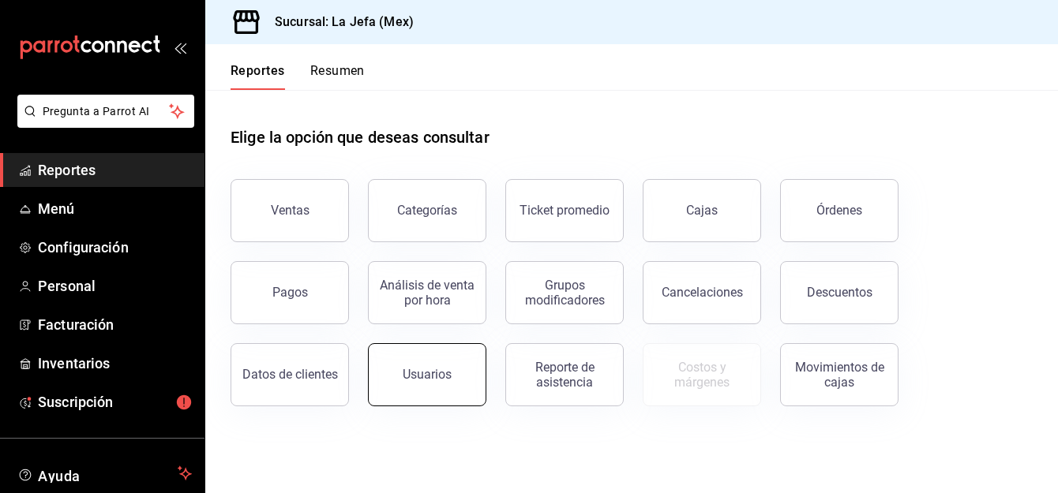
click at [458, 388] on button "Usuarios" at bounding box center [427, 374] width 118 height 63
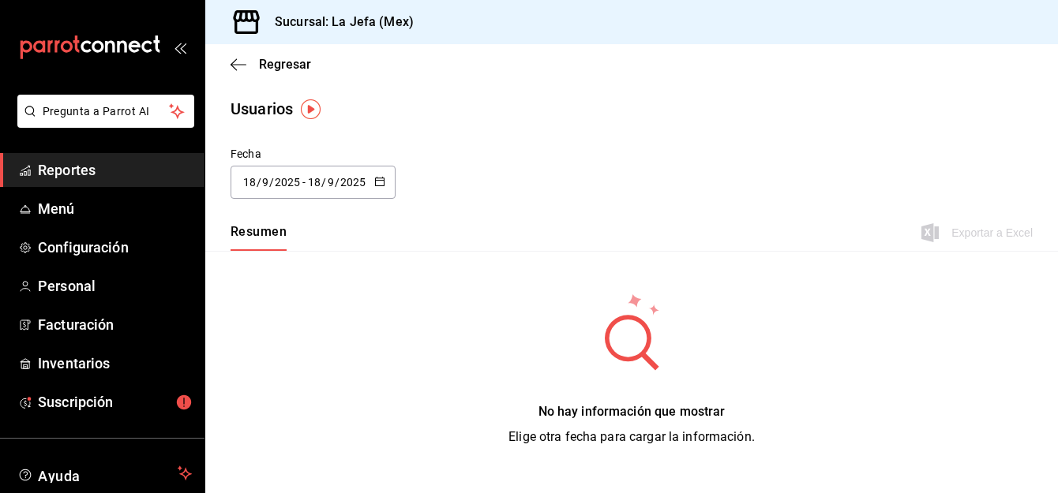
click at [385, 189] on div "[DATE] [DATE] - [DATE] [DATE]" at bounding box center [313, 182] width 165 height 33
click at [279, 305] on li "Semana actual" at bounding box center [305, 304] width 149 height 36
type input "2025-09-14"
type input "14"
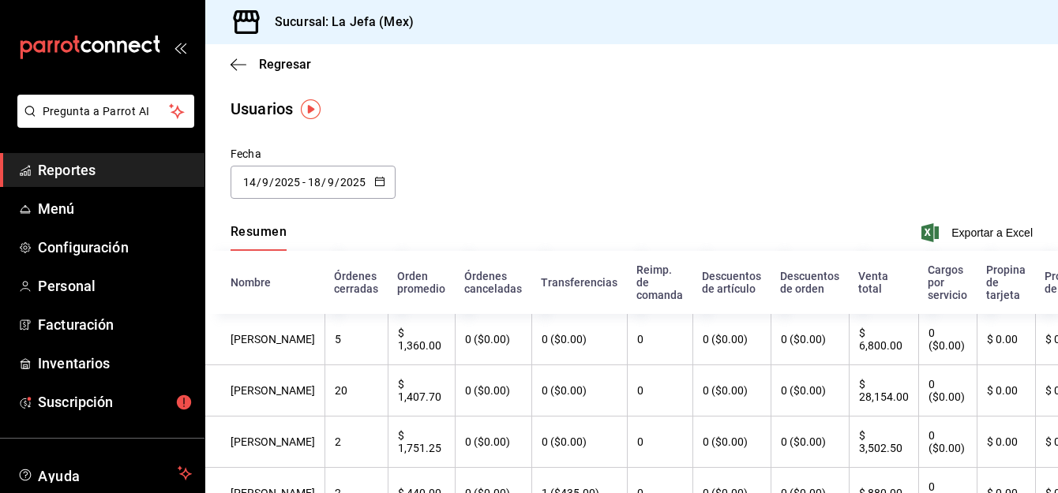
click at [384, 183] on \(Stroke\) "button" at bounding box center [379, 182] width 9 height 9
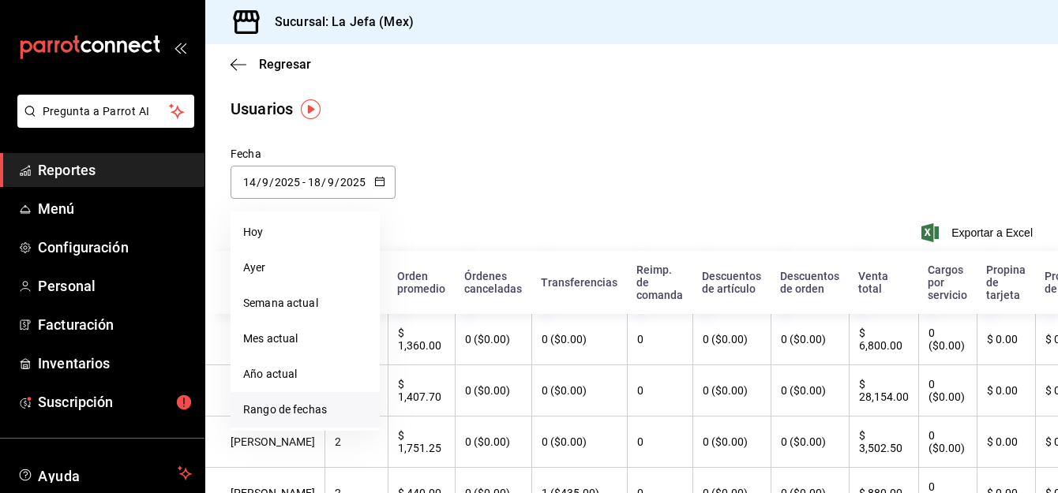
click at [279, 406] on li "Rango de fechas" at bounding box center [305, 410] width 149 height 36
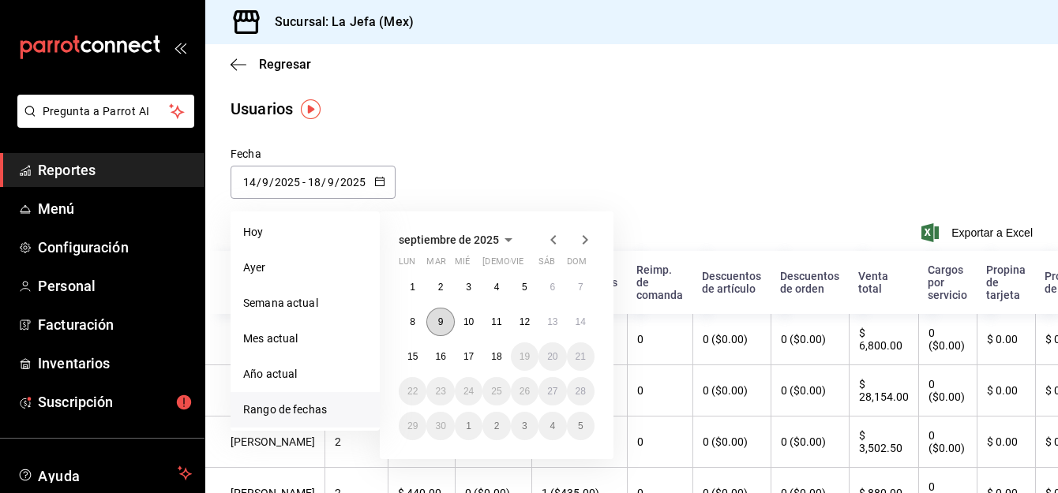
click at [438, 319] on abbr "9" at bounding box center [441, 322] width 6 height 11
click at [574, 318] on button "14" at bounding box center [581, 322] width 28 height 28
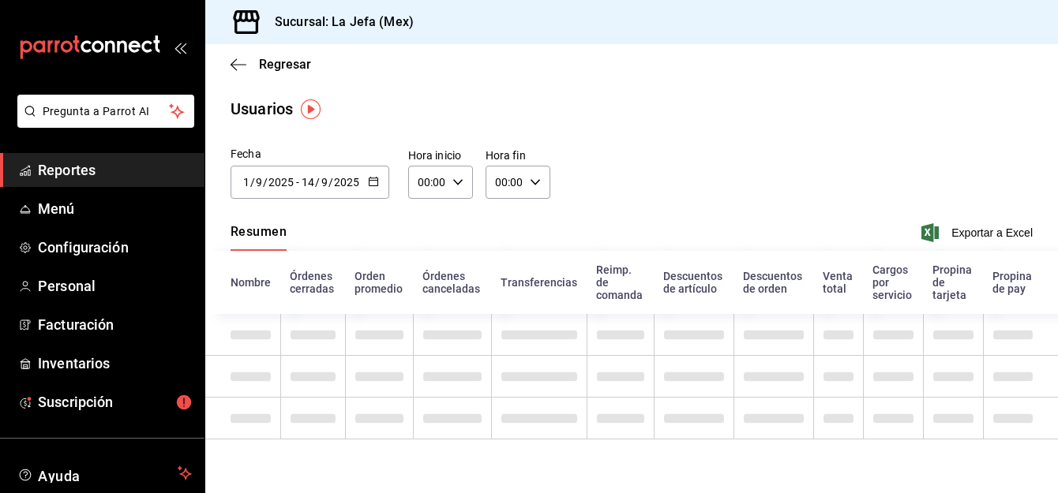
type input "2025-09-09"
type input "9"
type input "2025-09-14"
type input "14"
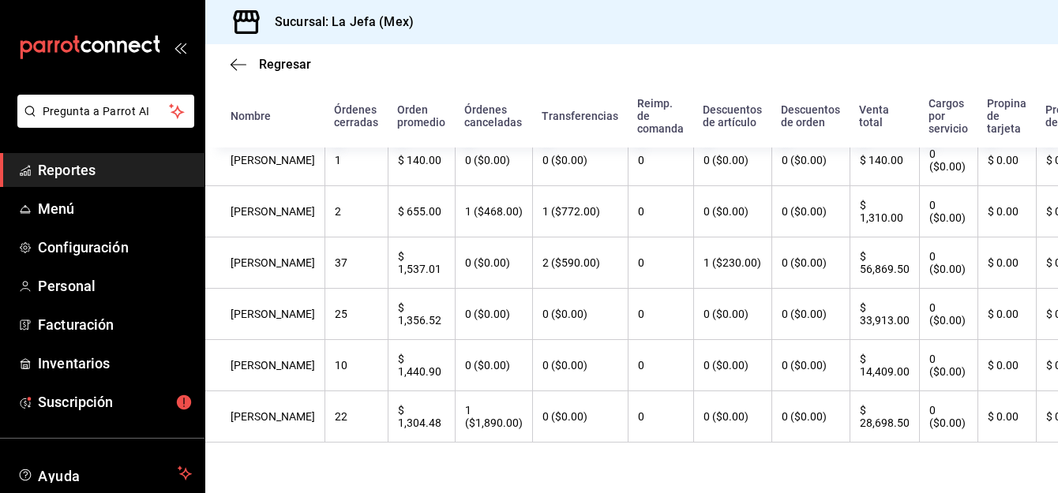
scroll to position [290, 0]
click at [237, 62] on icon "button" at bounding box center [239, 65] width 16 height 14
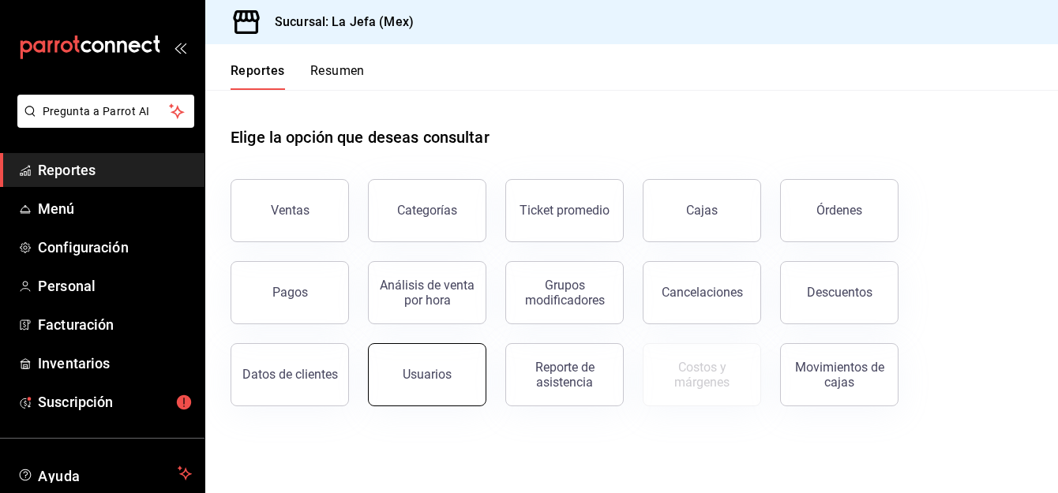
click at [439, 400] on button "Usuarios" at bounding box center [427, 374] width 118 height 63
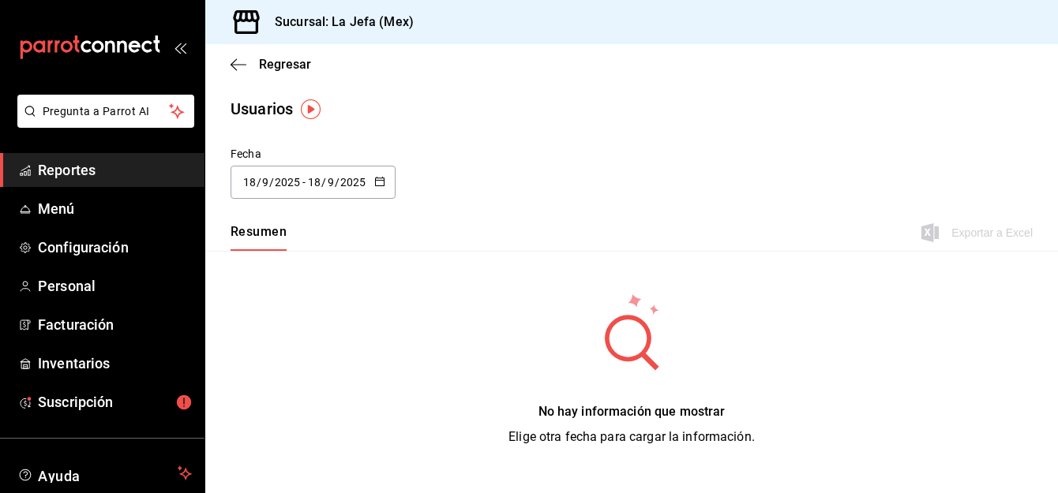
click at [383, 181] on icon "button" at bounding box center [379, 181] width 11 height 11
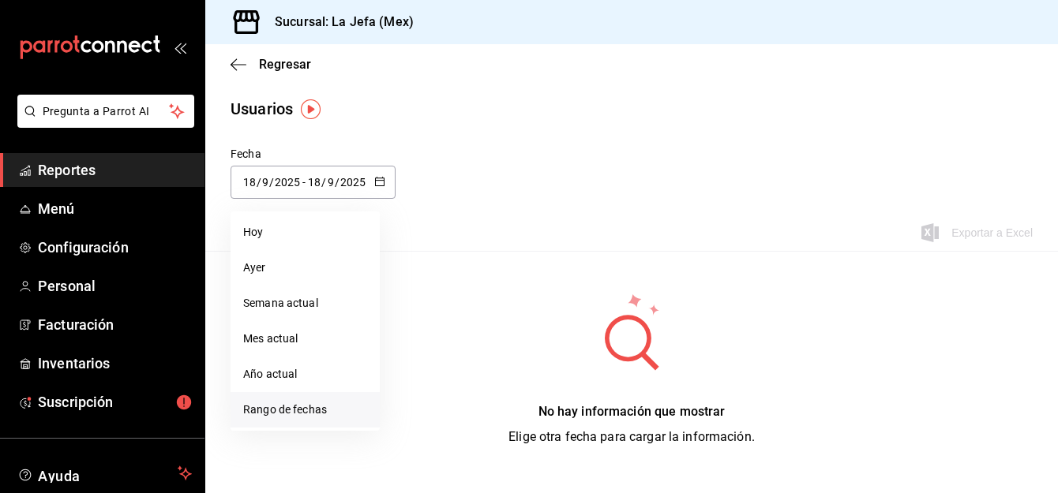
click at [298, 411] on li "Rango de fechas" at bounding box center [305, 410] width 149 height 36
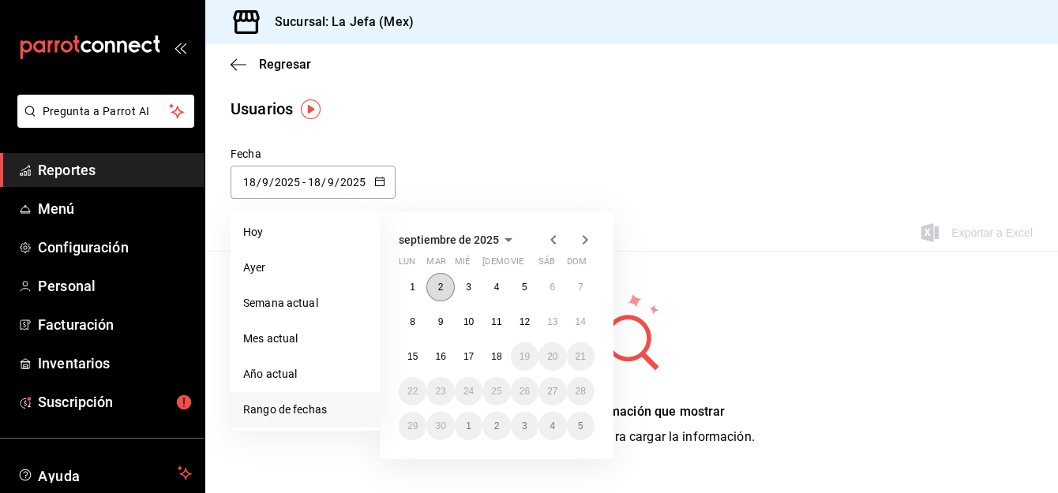
click at [435, 287] on button "2" at bounding box center [440, 287] width 28 height 28
click at [587, 286] on button "7" at bounding box center [581, 287] width 28 height 28
type input "2025-09-02"
type input "2"
type input "2025-09-07"
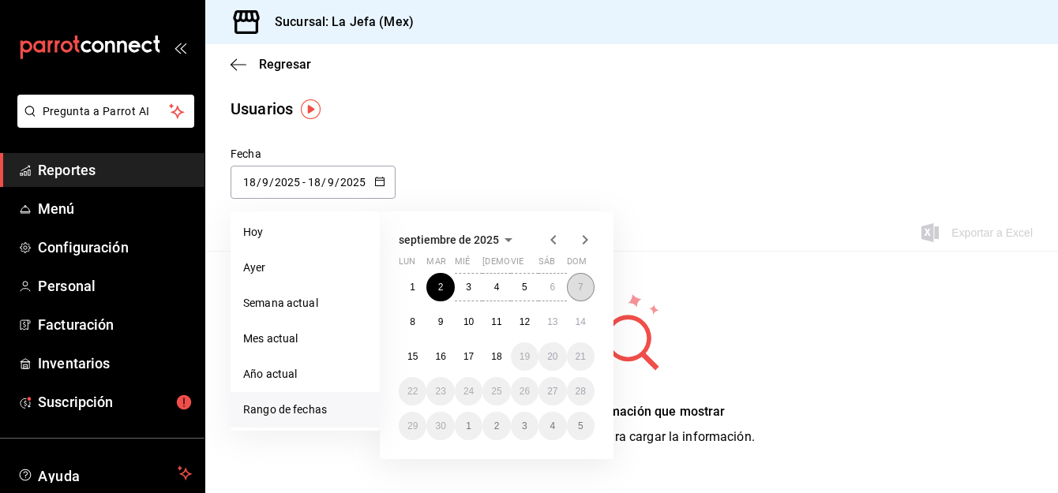
type input "7"
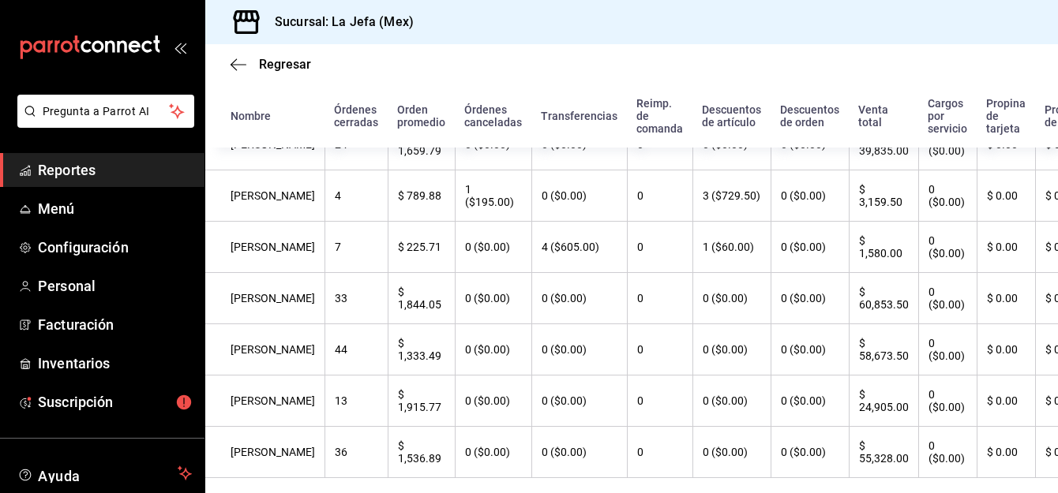
scroll to position [248, 0]
click at [234, 67] on icon "button" at bounding box center [234, 64] width 6 height 12
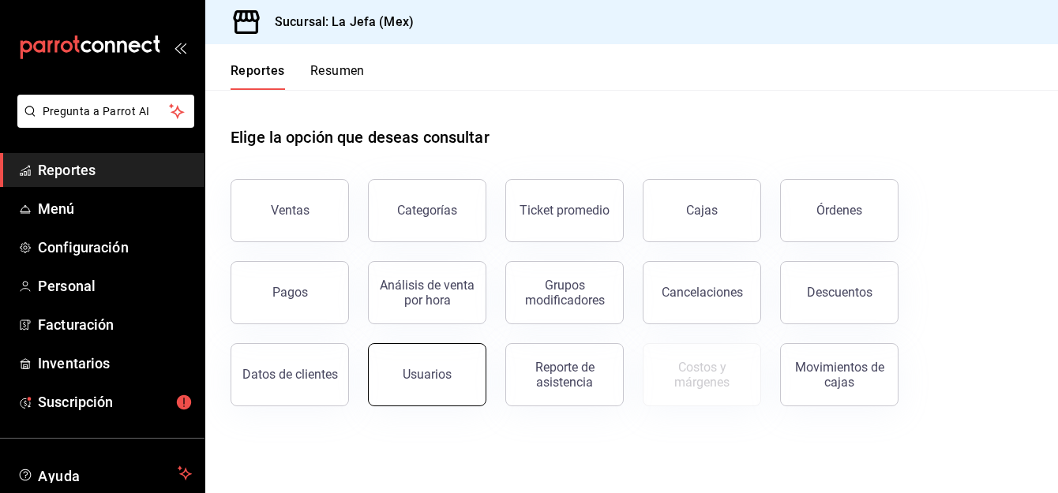
click at [433, 368] on div "Usuarios" at bounding box center [427, 374] width 49 height 15
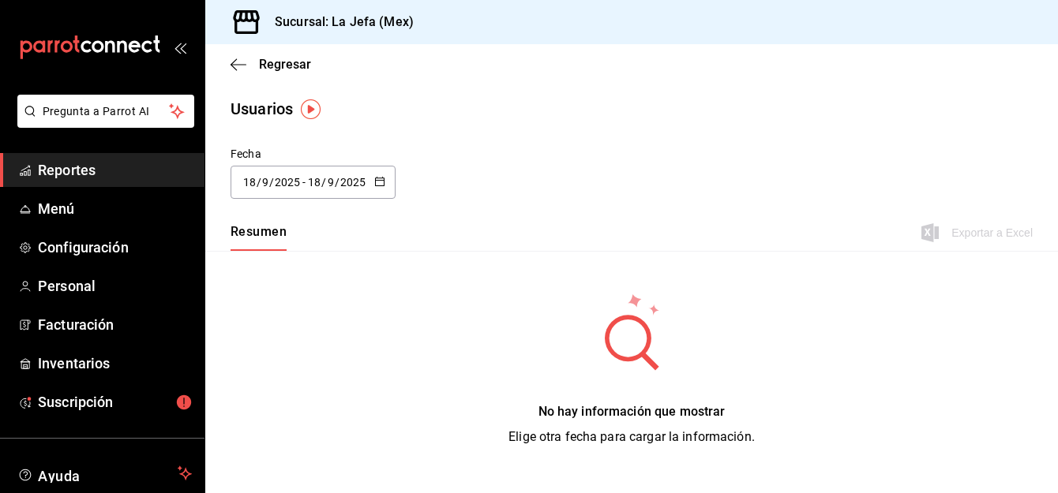
click at [373, 192] on div "[DATE] [DATE] - [DATE] [DATE]" at bounding box center [313, 182] width 165 height 33
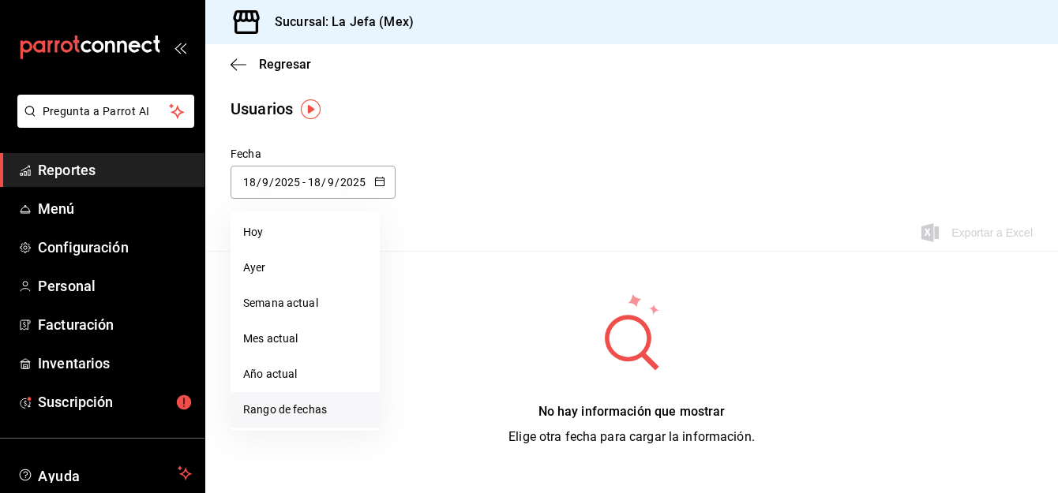
click at [291, 412] on li "Rango de fechas" at bounding box center [305, 410] width 149 height 36
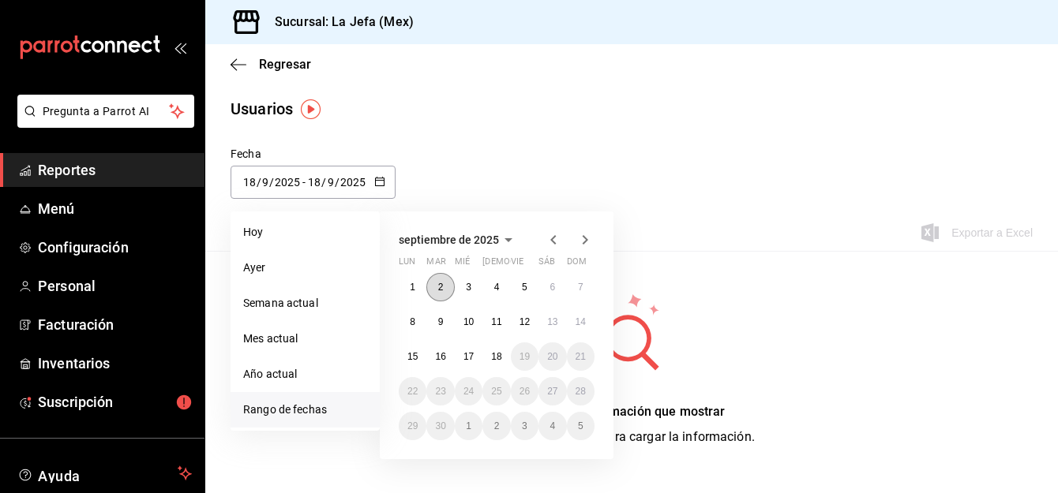
click at [438, 279] on button "2" at bounding box center [440, 287] width 28 height 28
click at [571, 289] on button "7" at bounding box center [581, 287] width 28 height 28
type input "2025-09-02"
type input "2"
type input "2025-09-07"
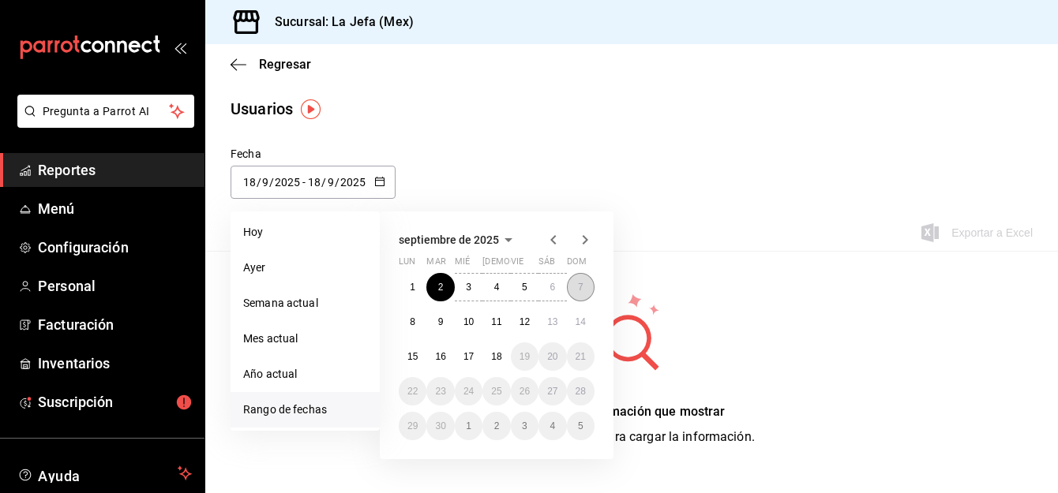
type input "7"
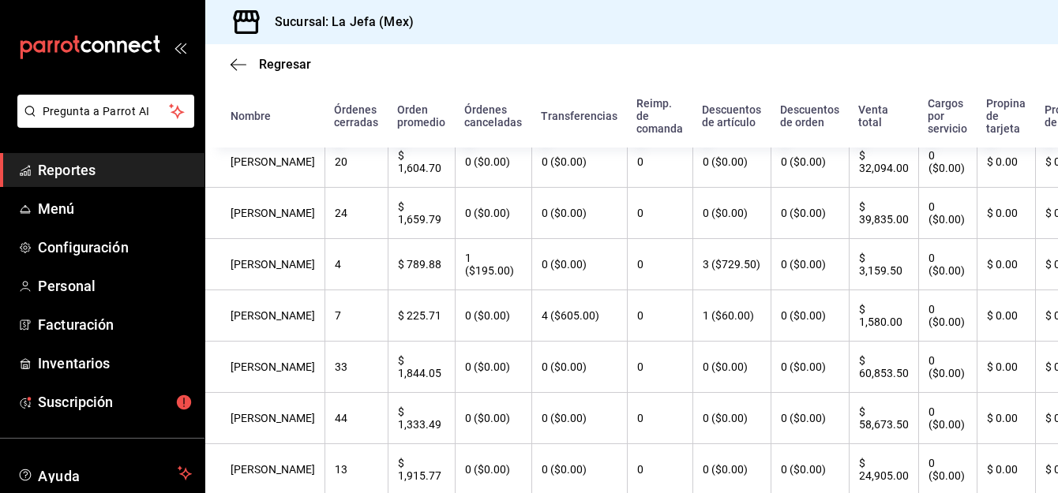
scroll to position [177, 0]
click at [232, 64] on icon "button" at bounding box center [239, 64] width 16 height 1
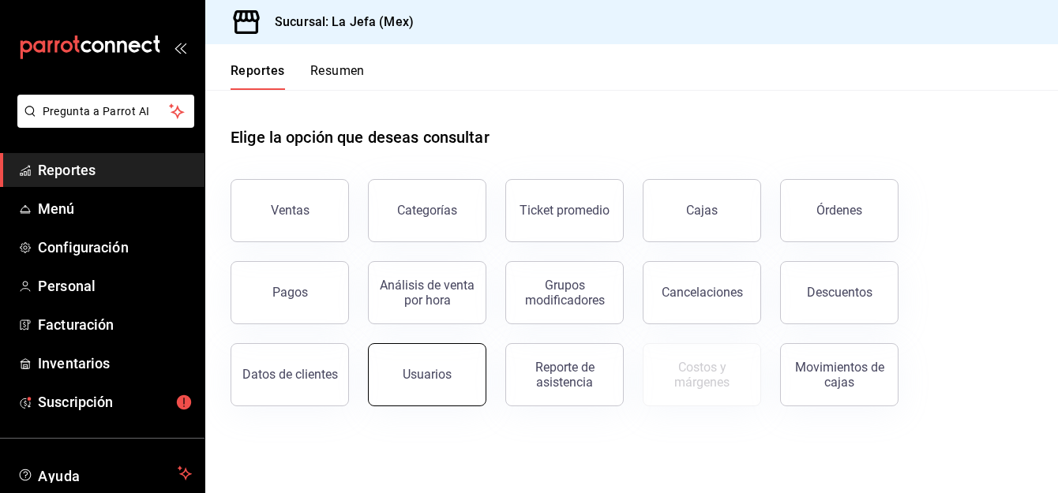
click at [435, 369] on div "Usuarios" at bounding box center [427, 374] width 49 height 15
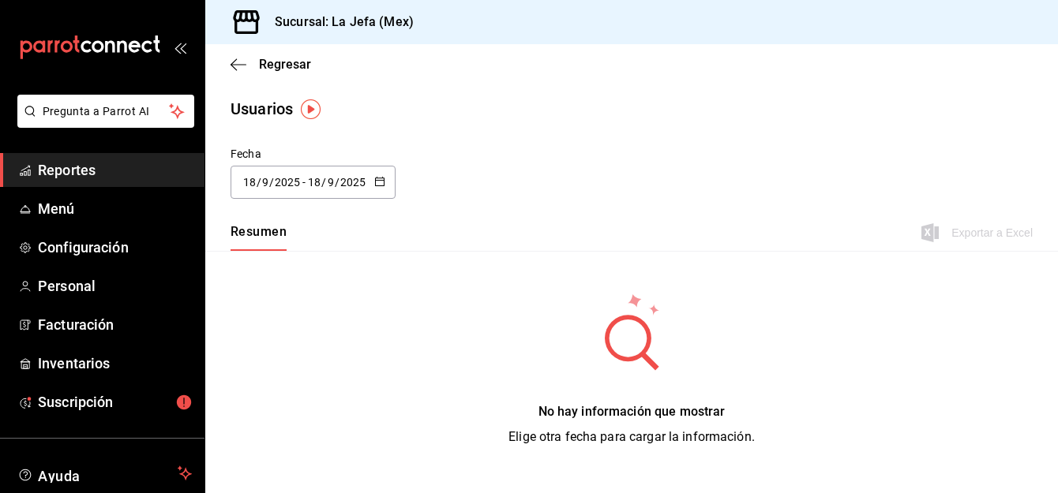
click at [385, 184] on div "[DATE] [DATE] - [DATE] [DATE]" at bounding box center [313, 182] width 165 height 33
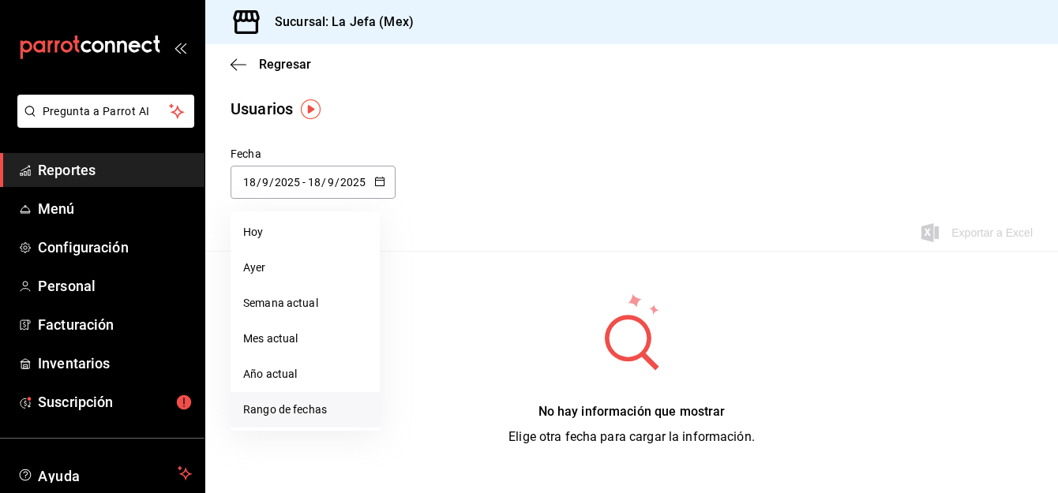
click at [309, 409] on li "Rango de fechas" at bounding box center [305, 410] width 149 height 36
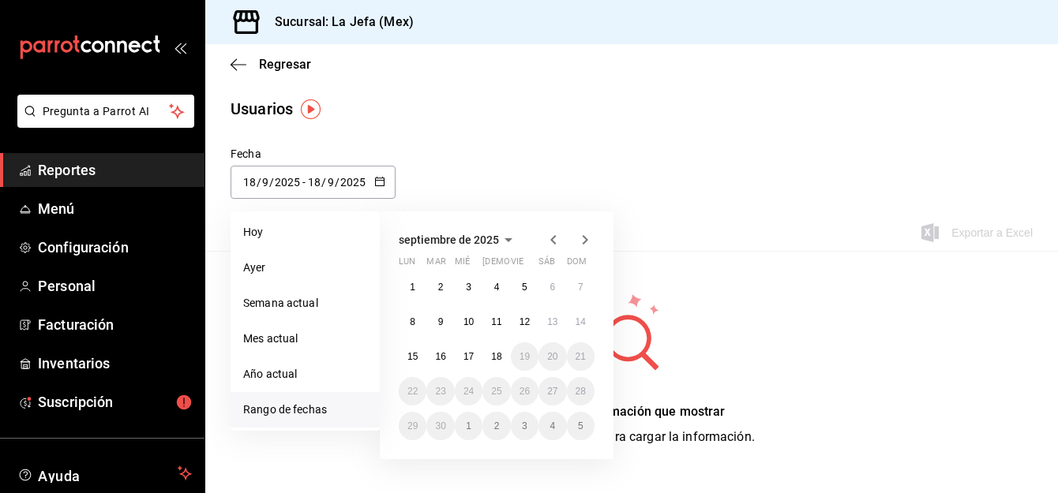
click at [548, 234] on icon "button" at bounding box center [553, 240] width 19 height 19
click at [442, 426] on abbr "26" at bounding box center [440, 426] width 10 height 11
click at [576, 421] on abbr "31" at bounding box center [580, 426] width 10 height 11
type input "2025-08-26"
type input "26"
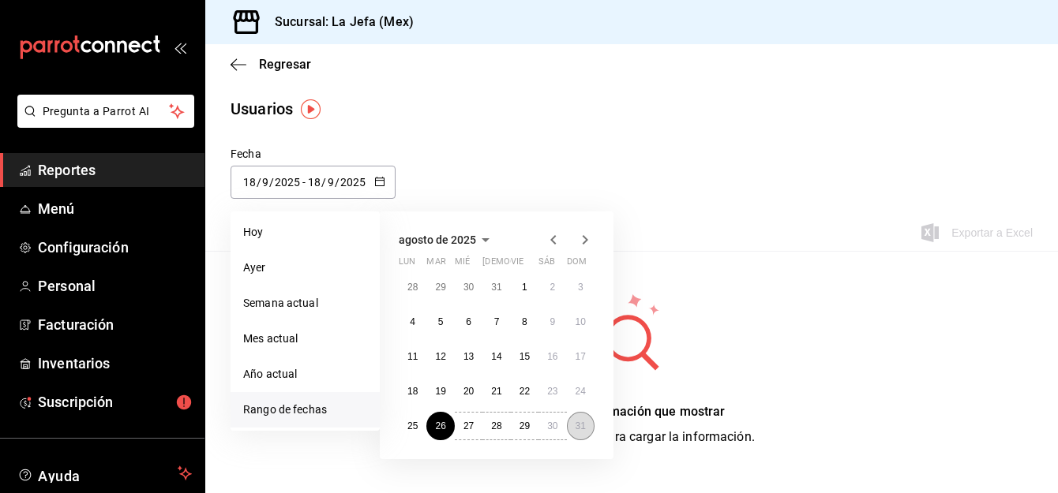
type input "8"
type input "2025-08-31"
type input "31"
type input "8"
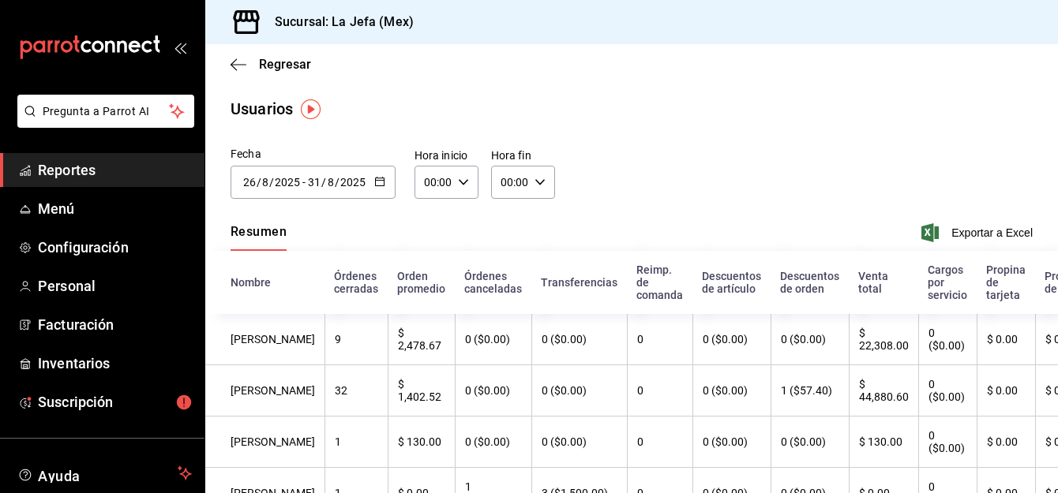
click at [230, 65] on div "Regresar" at bounding box center [631, 64] width 853 height 40
click at [234, 66] on icon "button" at bounding box center [239, 65] width 16 height 14
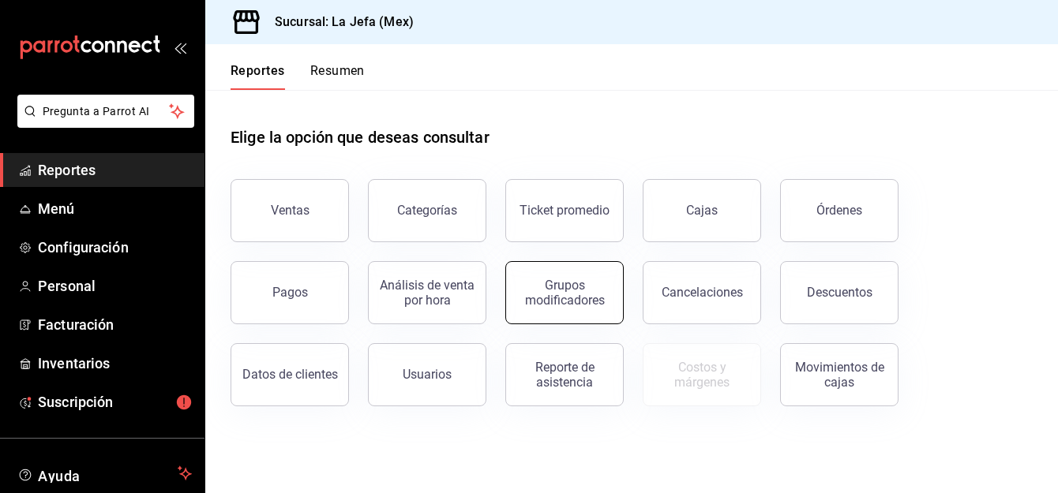
click at [582, 310] on button "Grupos modificadores" at bounding box center [564, 292] width 118 height 63
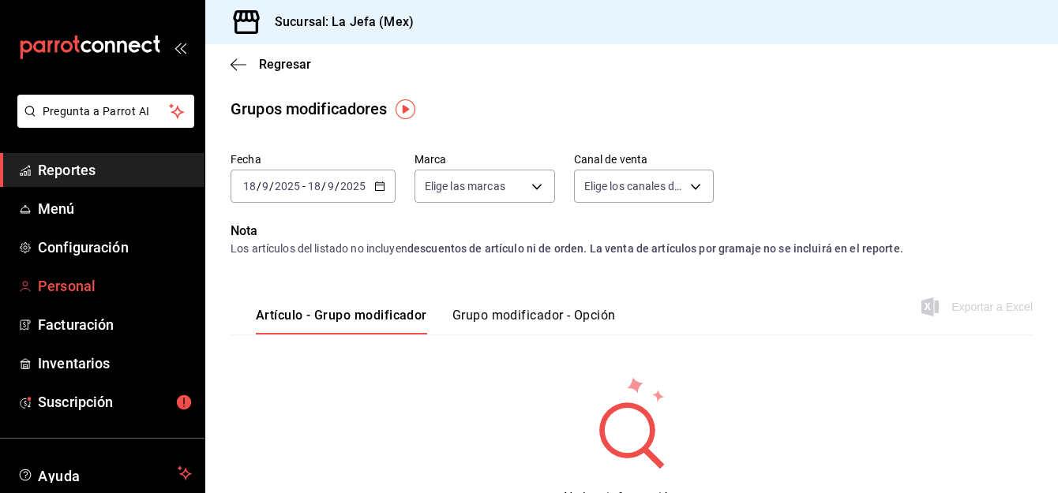
click at [88, 276] on span "Personal" at bounding box center [115, 286] width 154 height 21
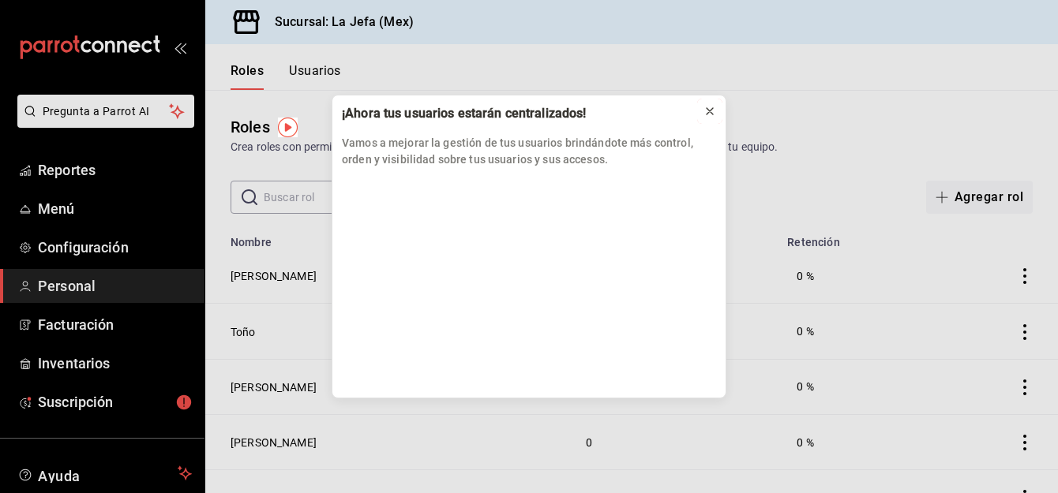
click at [710, 109] on icon at bounding box center [709, 111] width 13 height 13
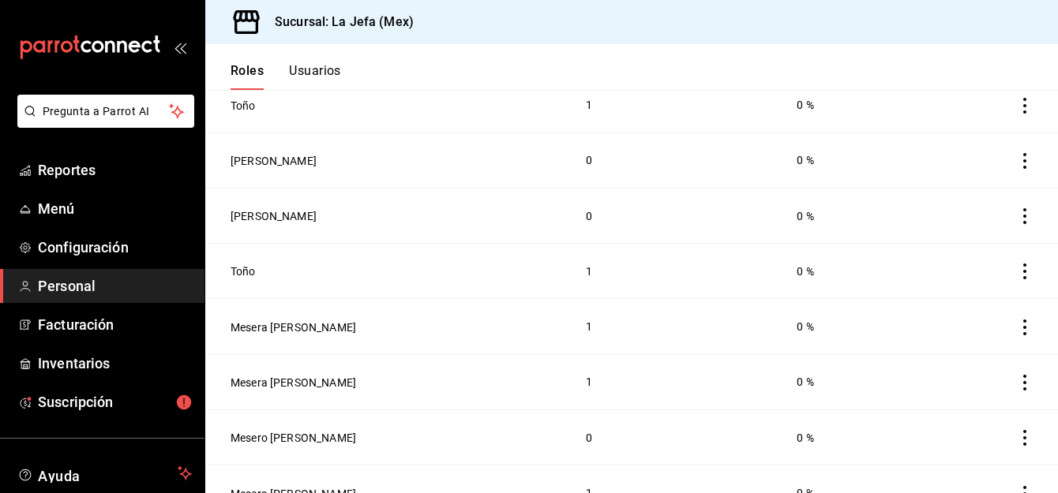
scroll to position [242, 0]
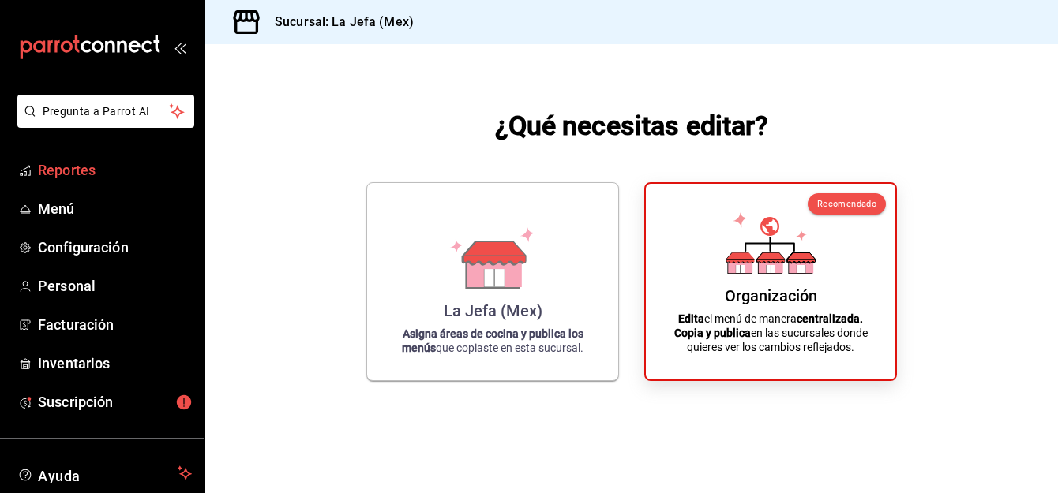
click at [78, 171] on span "Reportes" at bounding box center [115, 169] width 154 height 21
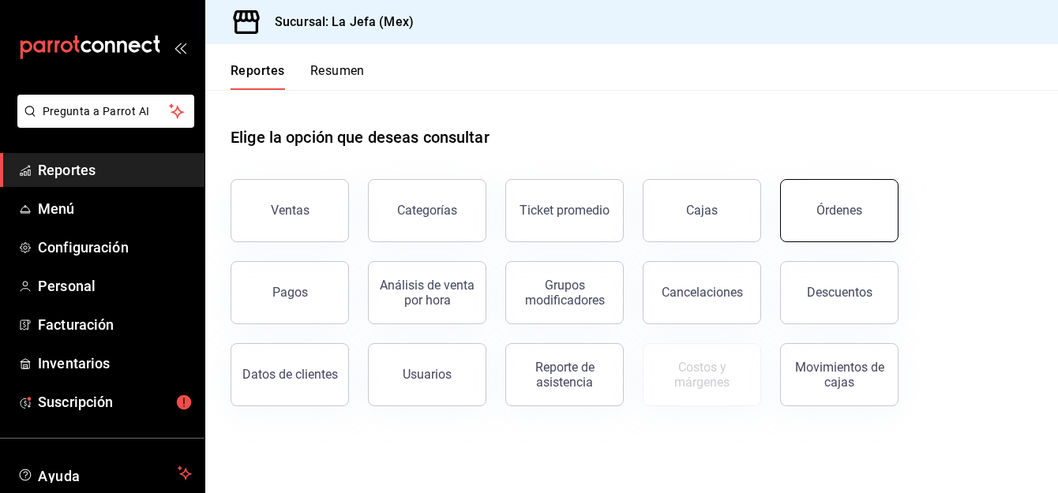
click at [849, 234] on button "Órdenes" at bounding box center [839, 210] width 118 height 63
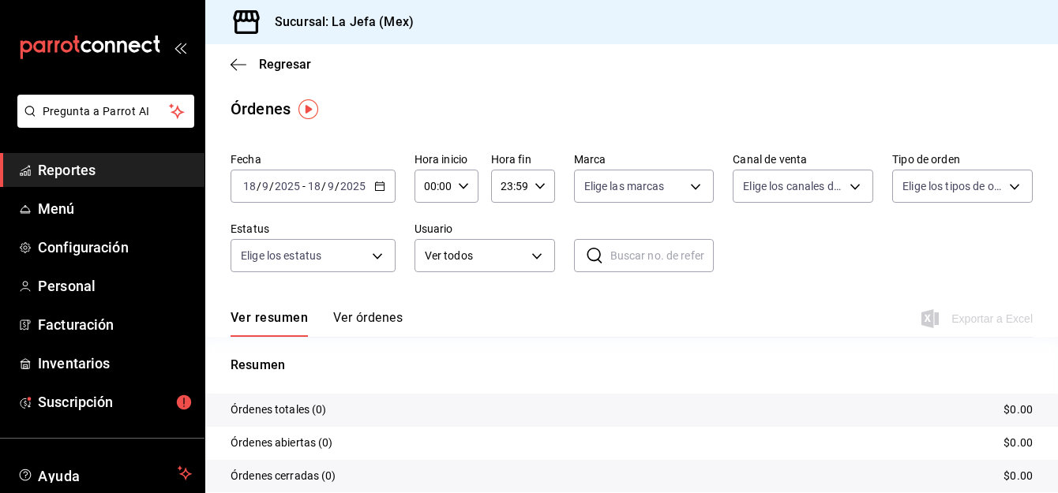
click at [370, 326] on button "Ver órdenes" at bounding box center [367, 323] width 69 height 27
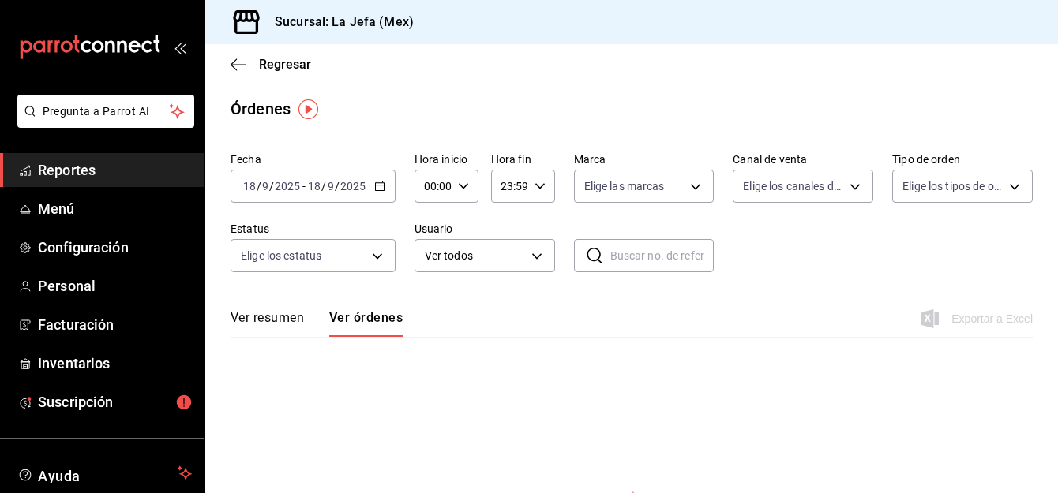
click at [384, 193] on div "[DATE] [DATE] - [DATE] [DATE]" at bounding box center [313, 186] width 165 height 33
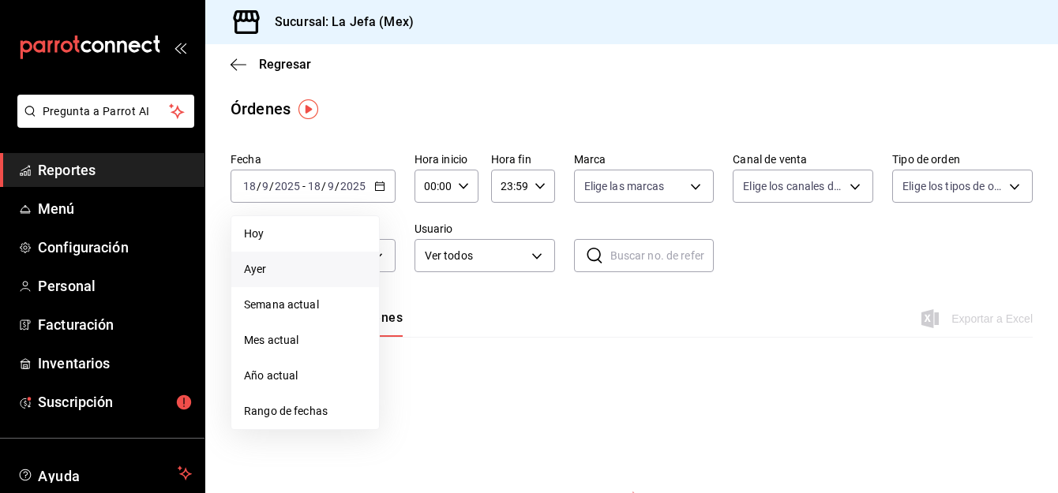
click at [261, 271] on span "Ayer" at bounding box center [305, 269] width 122 height 17
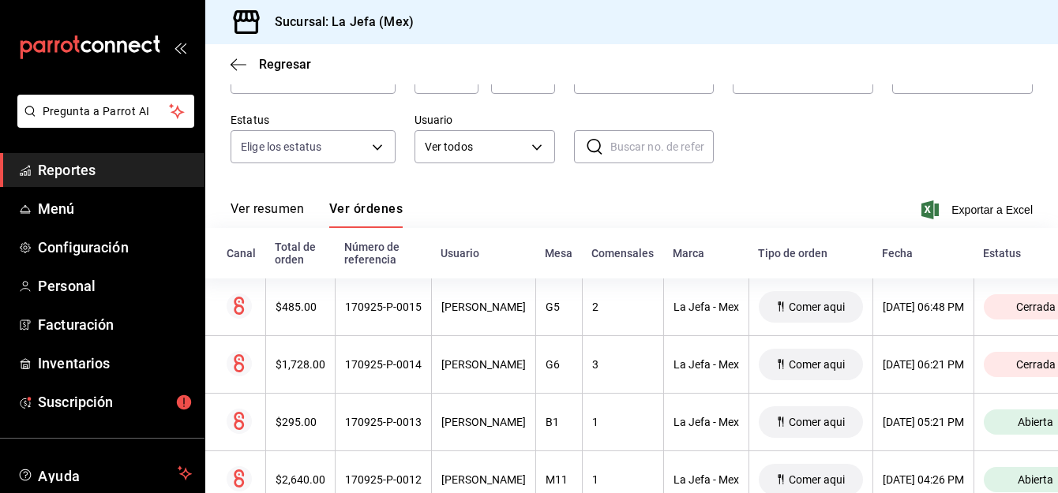
scroll to position [84, 0]
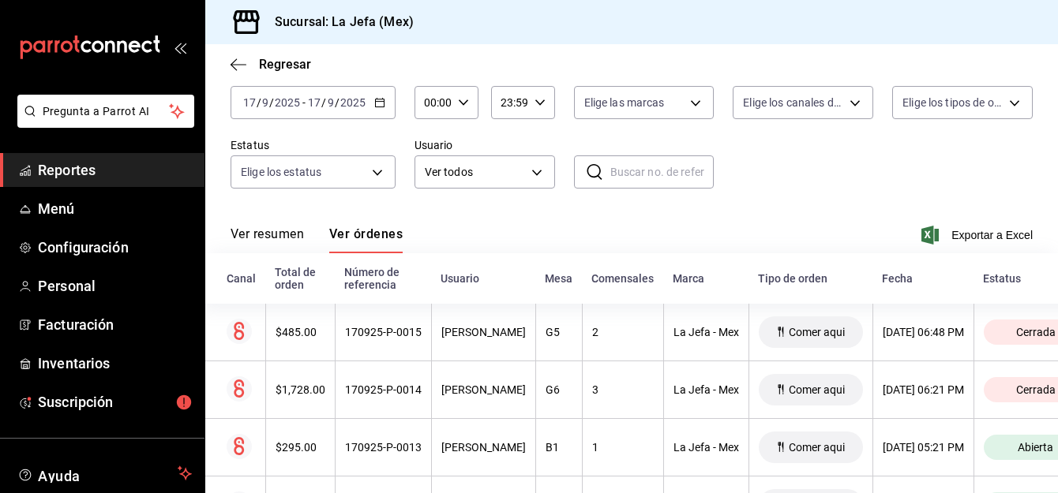
click at [381, 108] on div "[DATE] [DATE] - [DATE] [DATE]" at bounding box center [313, 102] width 165 height 33
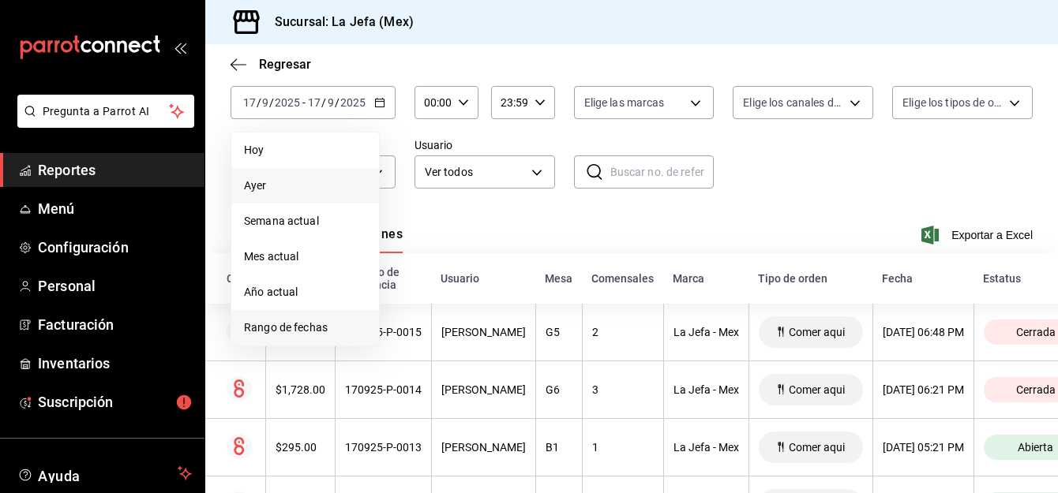
click at [300, 332] on span "Rango de fechas" at bounding box center [305, 328] width 122 height 17
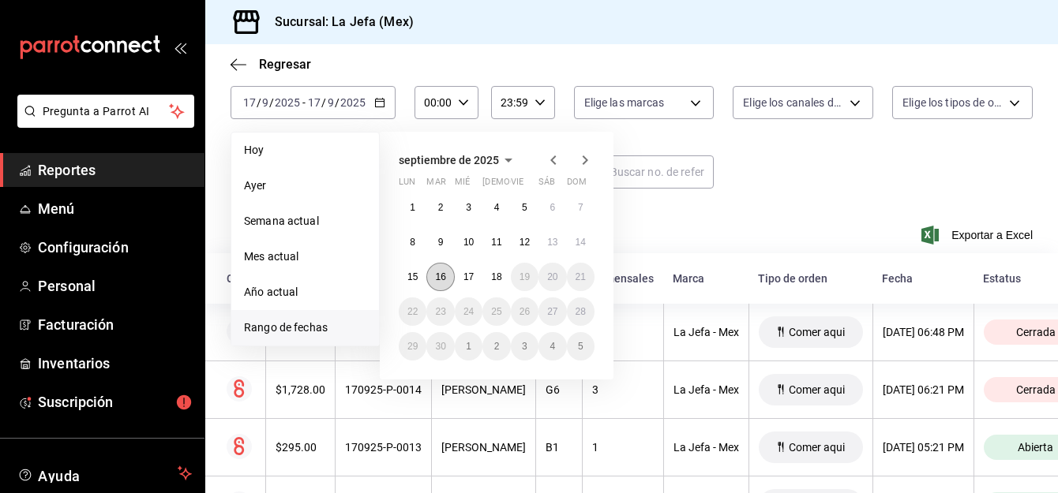
click at [439, 279] on abbr "16" at bounding box center [440, 277] width 10 height 11
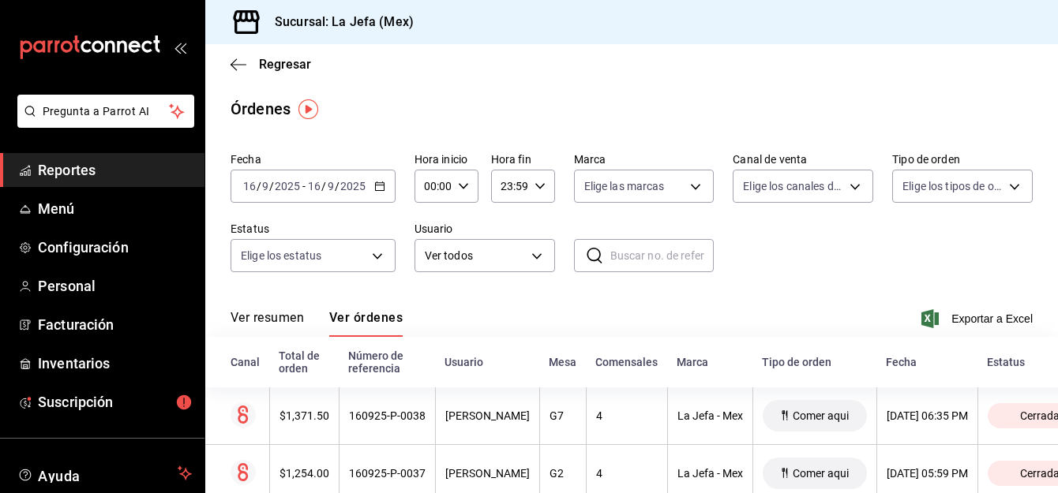
click at [380, 178] on div "[DATE] [DATE] - [DATE] [DATE]" at bounding box center [313, 186] width 165 height 33
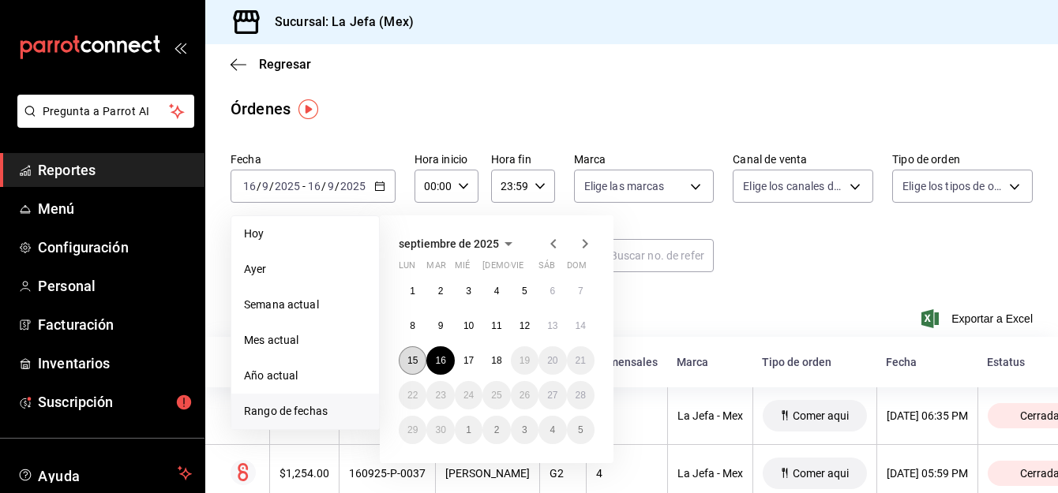
click at [416, 359] on abbr "15" at bounding box center [412, 360] width 10 height 11
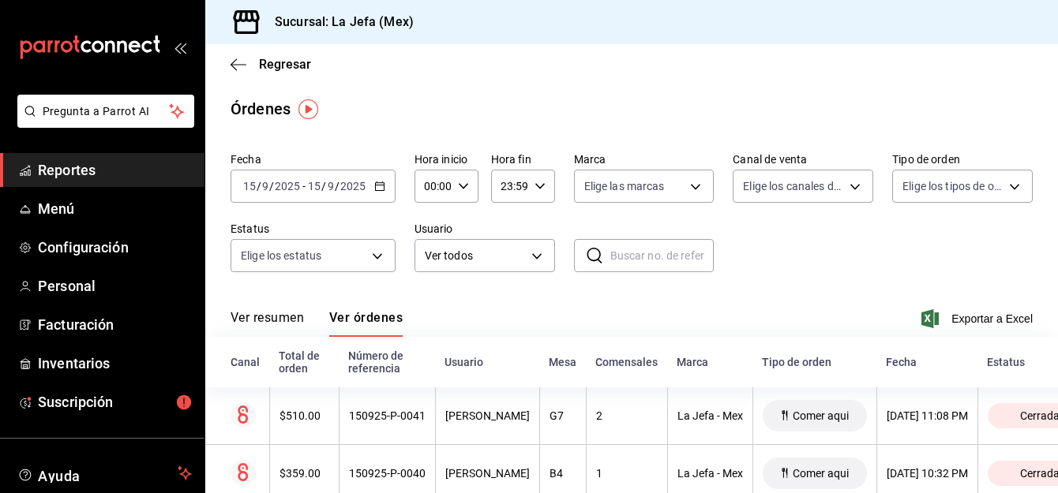
click at [279, 319] on button "Ver resumen" at bounding box center [267, 323] width 73 height 27
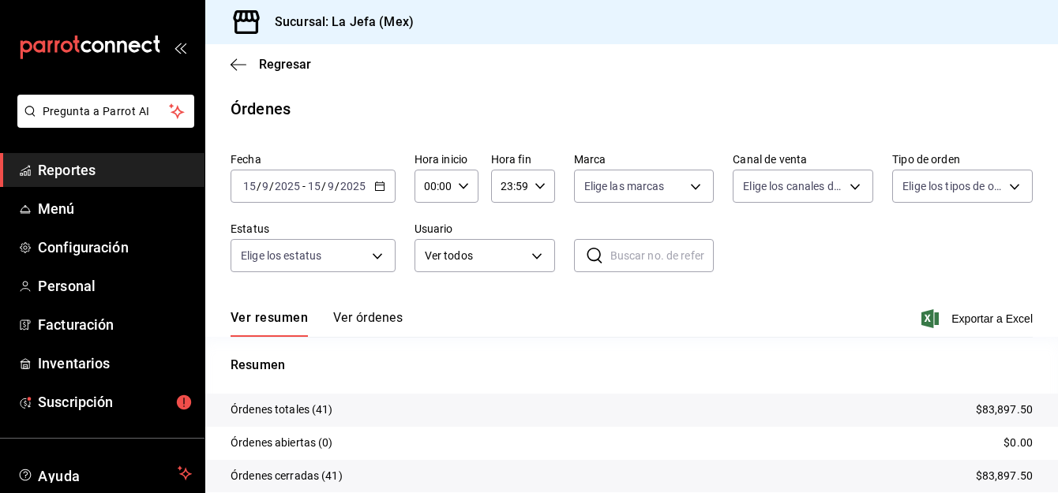
scroll to position [126, 0]
